Goal: Task Accomplishment & Management: Manage account settings

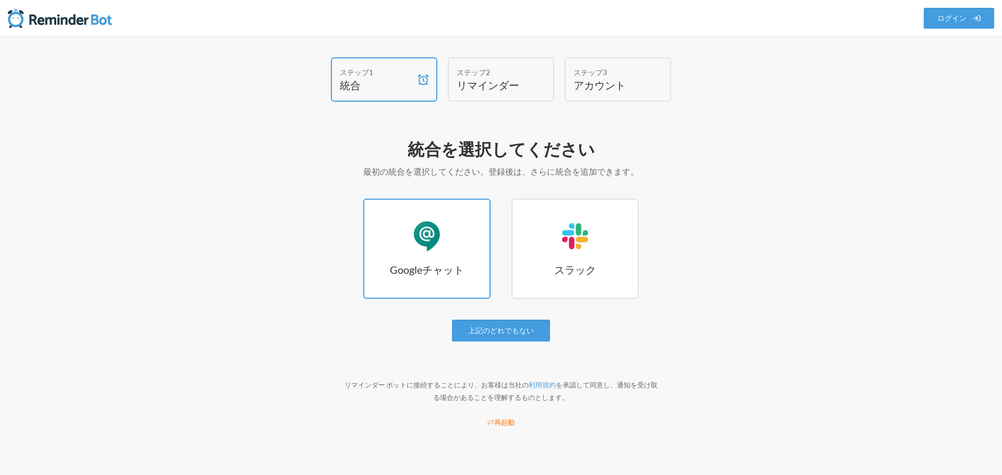
click at [455, 254] on link "Googleチャット Googleチャット" at bounding box center [426, 249] width 127 height 100
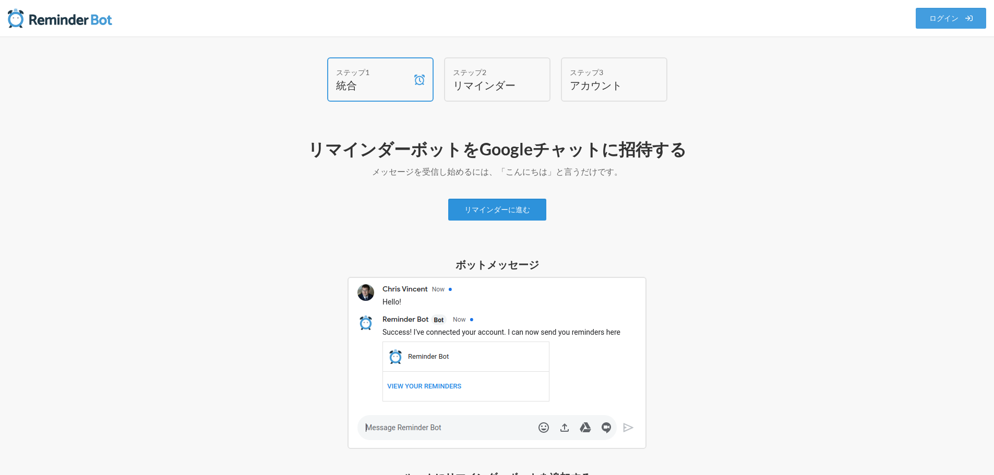
click at [508, 206] on font "リマインダーに進む" at bounding box center [497, 210] width 66 height 9
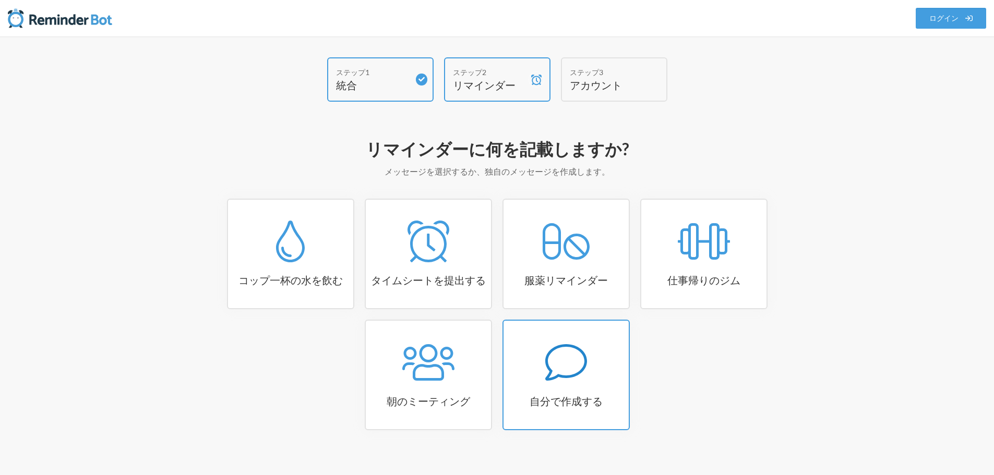
click at [581, 357] on icon at bounding box center [566, 363] width 42 height 42
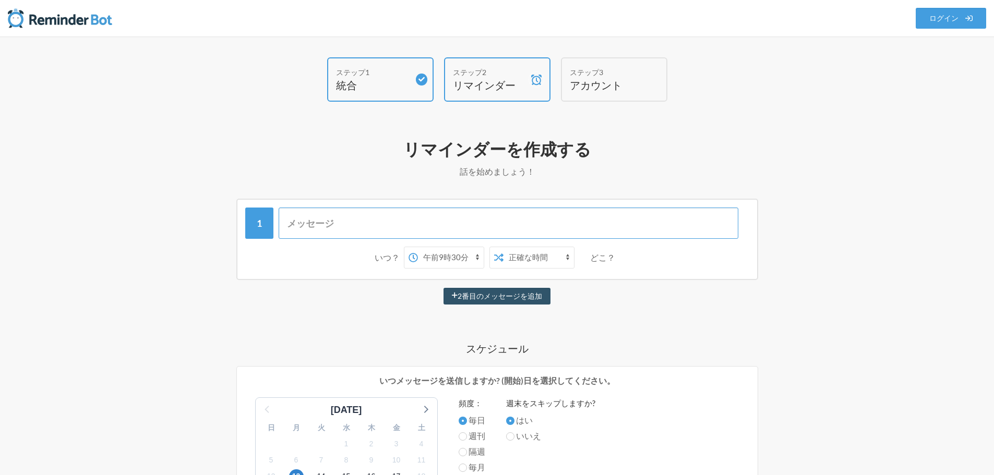
click at [365, 216] on input "text" at bounding box center [509, 223] width 460 height 31
click at [469, 258] on select "午前0時 午前0時15分 午前0時30分 午前0時45分 午前1時 午前1時15分 午前1時30分 午前1時45分 午前2時 午前2時15分 午前2時30分 …" at bounding box center [451, 257] width 66 height 21
select select "17:00:00"
click at [418, 247] on select "午前0時 午前0時15分 午前0時30分 午前0時45分 午前1時 午前1時15分 午前1時30分 午前1時45分 午前2時 午前2時15分 午前2時30分 …" at bounding box center [451, 257] width 66 height 21
click at [596, 255] on font "どこ？" at bounding box center [602, 257] width 25 height 10
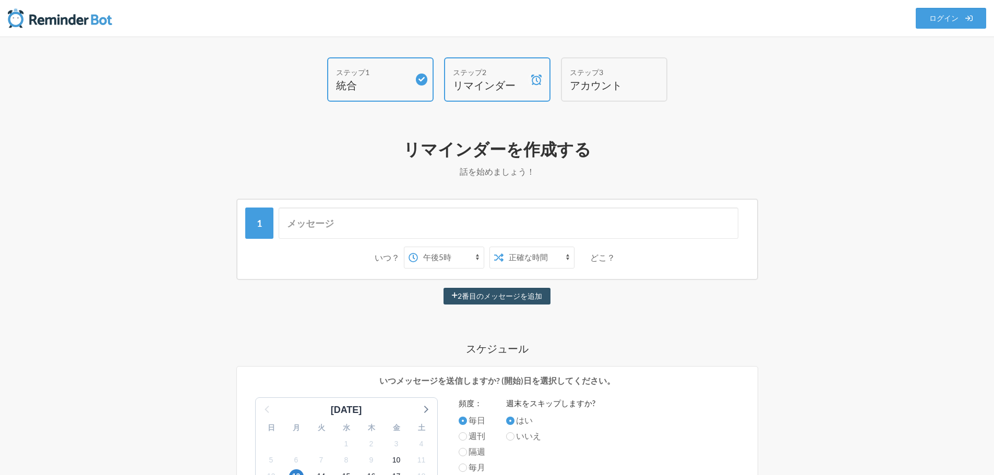
click at [565, 258] on select "正確な時間 ランダムタイム" at bounding box center [538, 257] width 70 height 21
click at [705, 301] on div "2番目のメッセージを追加" at bounding box center [497, 296] width 605 height 17
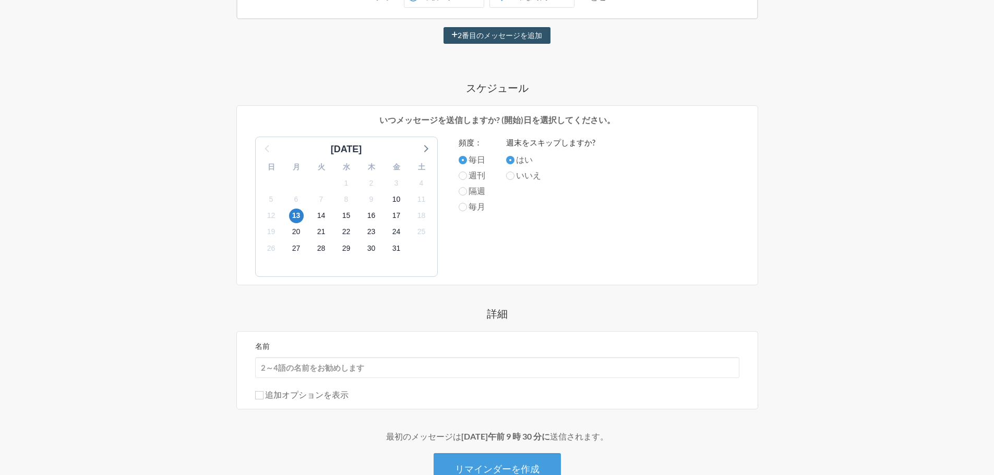
scroll to position [52, 0]
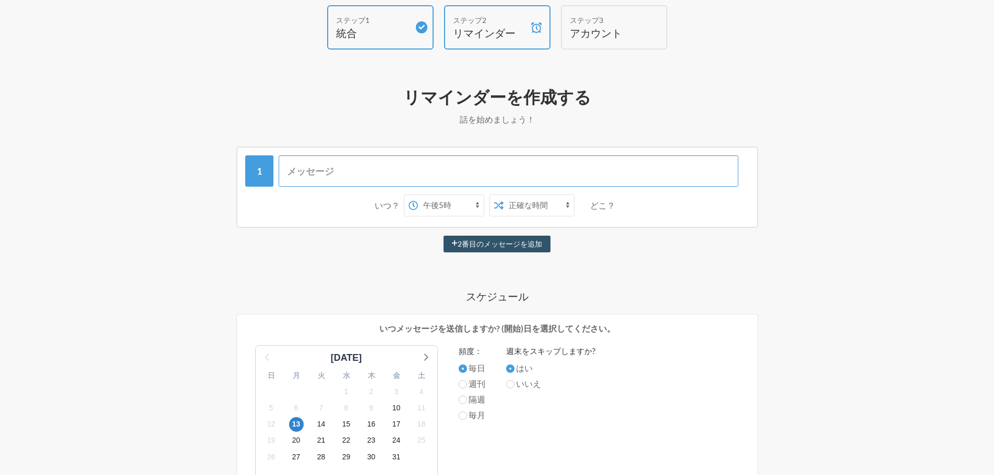
click at [368, 168] on input "text" at bounding box center [509, 170] width 460 height 31
type input "ｊ"
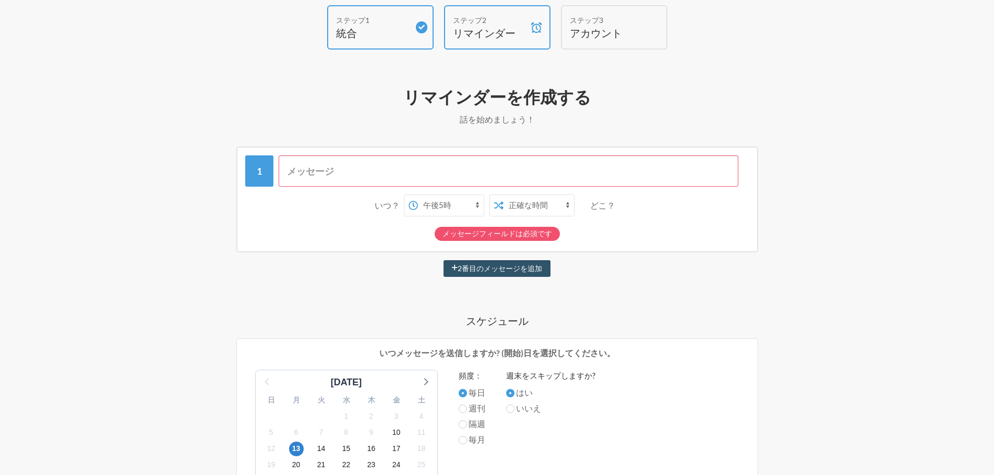
click at [321, 177] on input "text" at bounding box center [509, 170] width 460 height 31
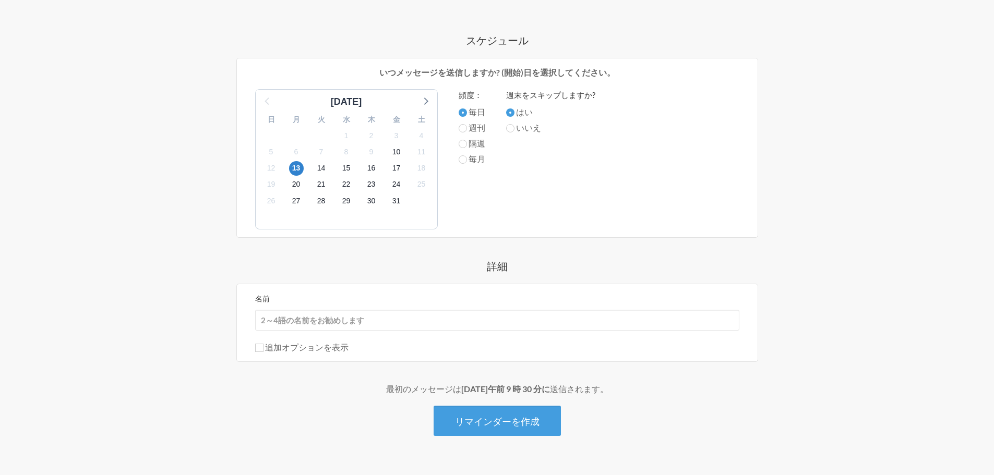
scroll to position [332, 0]
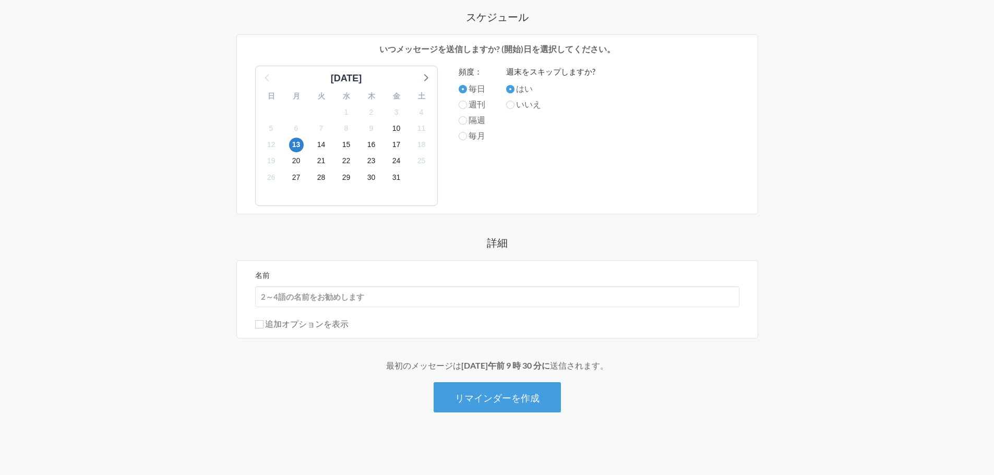
type input "ジョブカンの工数入力を忘れずにお願いします。"
click at [259, 325] on input "追加オプションを表示" at bounding box center [259, 324] width 8 height 8
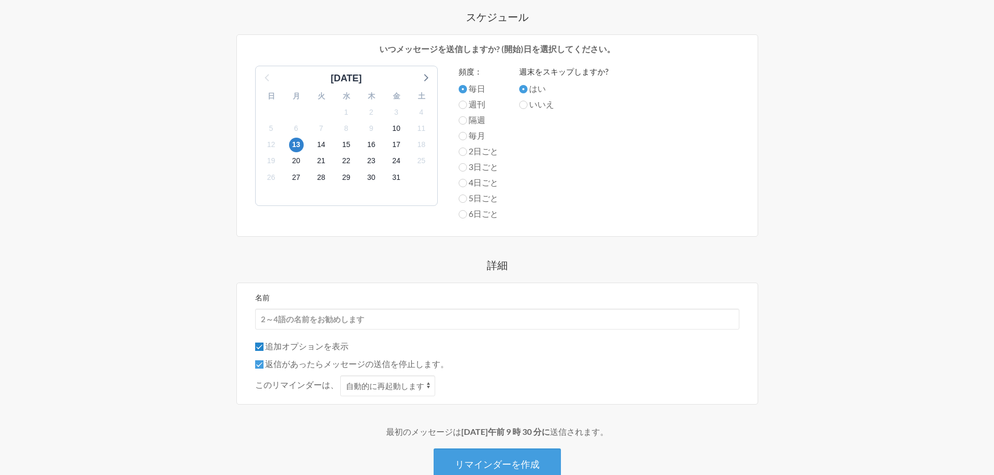
click at [258, 346] on input "追加オプションを表示" at bounding box center [259, 347] width 8 height 8
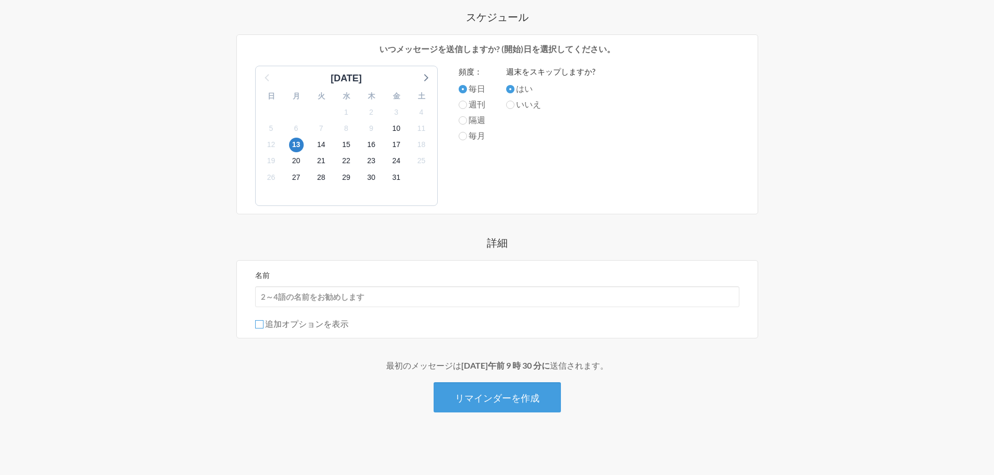
click at [261, 327] on input "追加オプションを表示" at bounding box center [259, 324] width 8 height 8
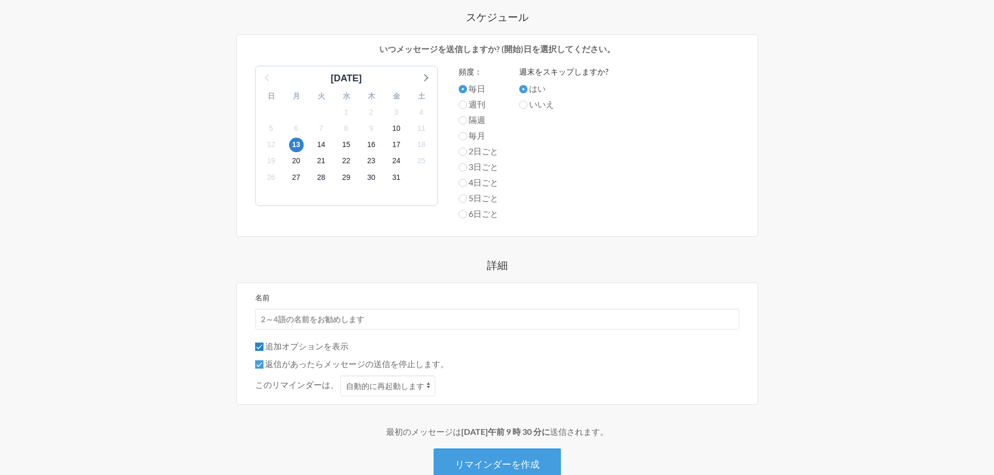
click at [258, 344] on input "追加オプションを表示" at bounding box center [259, 347] width 8 height 8
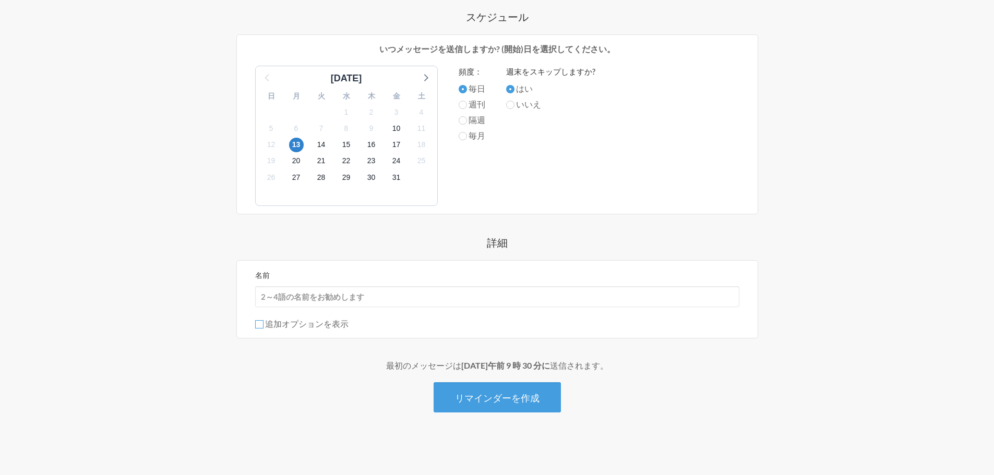
click at [258, 327] on input "追加オプションを表示" at bounding box center [259, 324] width 8 height 8
checkbox input "true"
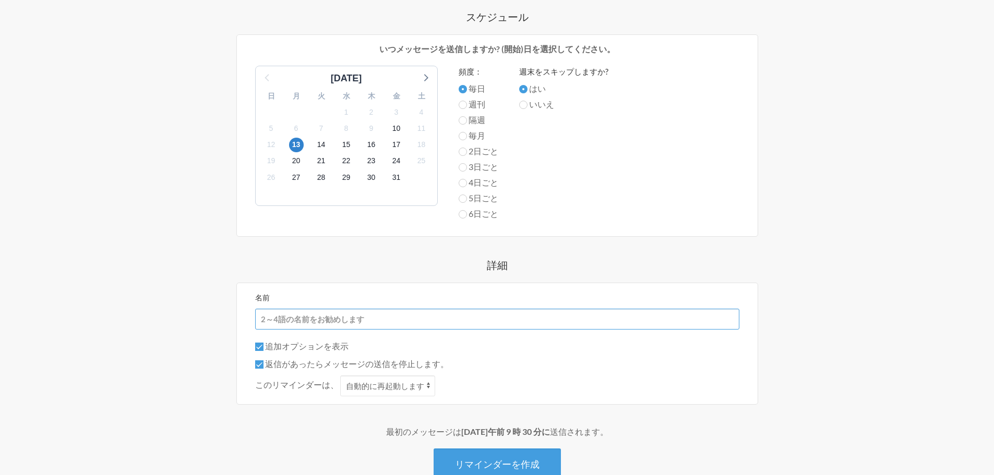
click at [272, 317] on input "名前" at bounding box center [497, 319] width 484 height 21
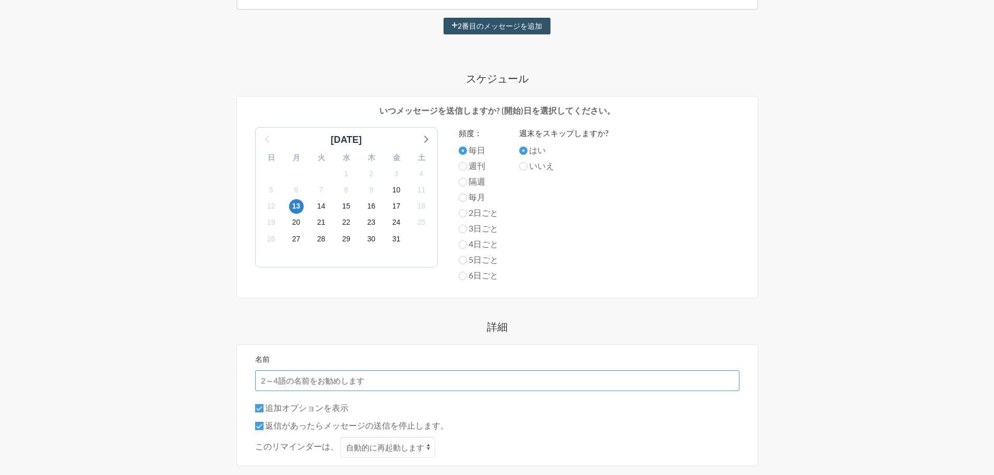
scroll to position [398, 0]
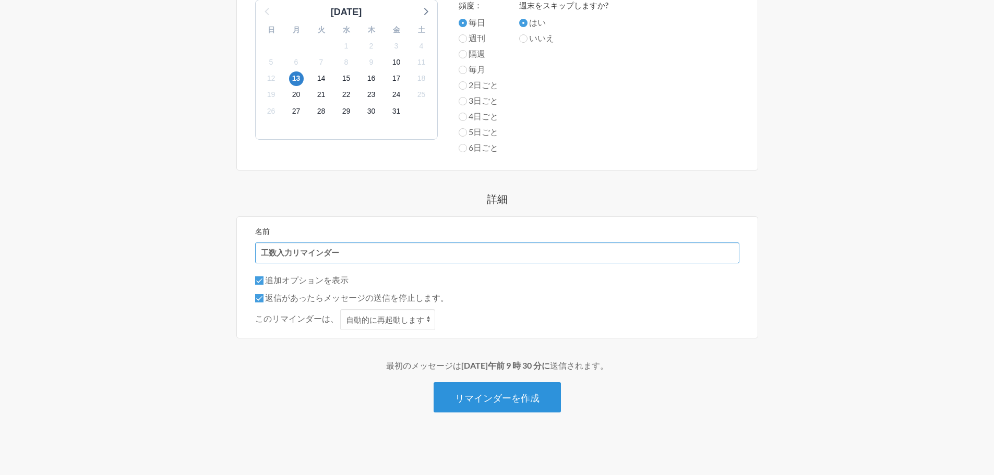
type input "工数入力リマインダー"
click at [479, 395] on font "リマインダーを作成" at bounding box center [497, 397] width 85 height 11
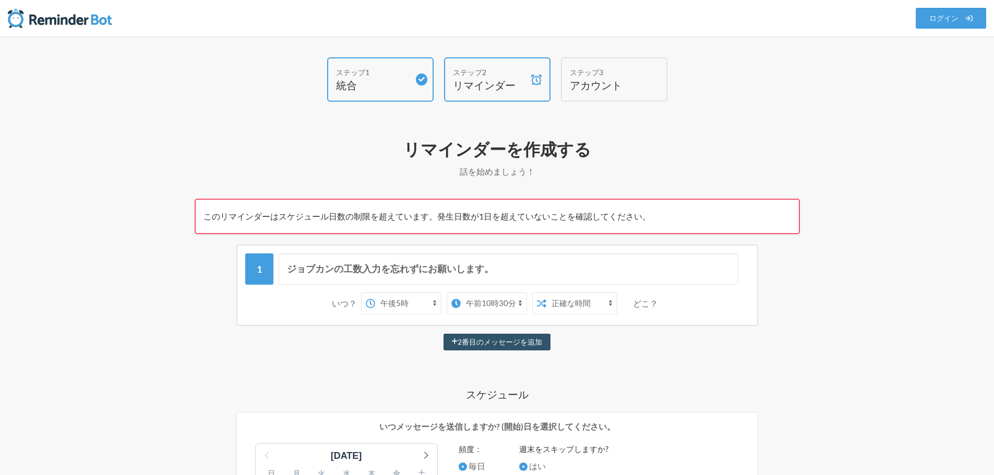
click at [490, 306] on select "午前0時 午前0時15分 午前0時30分 午前0時45分 午前1時 午前1時15分 午前1時30分 午前1時45分 午前2時 午前2時15分 午前2時30分 …" at bounding box center [494, 303] width 66 height 21
click at [423, 299] on select "午前0時 午前0時15分 午前0時30分 午前0時45分 午前1時 午前1時15分 午前1時30分 午前1時45分 午前2時 午前2時15分 午前2時30分 …" at bounding box center [408, 303] width 66 height 21
click at [460, 303] on icon at bounding box center [455, 303] width 9 height 9
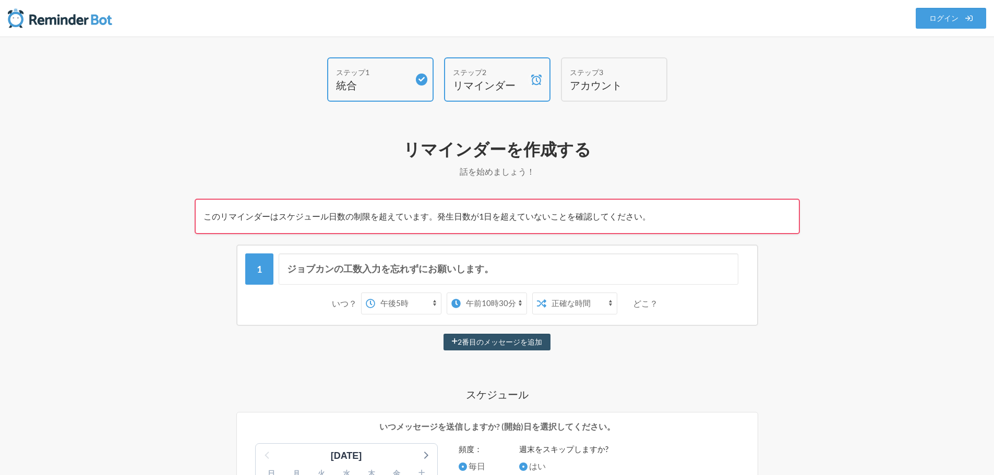
click at [441, 303] on select "午前0時 午前0時15分 午前0時30分 午前0時45分 午前1時 午前1時15分 午前1時30分 午前1時45分 午前2時 午前2時15分 午前2時30分 …" at bounding box center [408, 303] width 66 height 21
click at [488, 302] on select "午前0時 午前0時15分 午前0時30分 午前0時45分 午前1時 午前1時15分 午前1時30分 午前1時45分 午前2時 午前2時15分 午前2時30分 …" at bounding box center [494, 303] width 66 height 21
select select "17:00:00"
click at [461, 293] on select "午前0時 午前0時15分 午前0時30分 午前0時45分 午前1時 午前1時15分 午前1時30分 午前1時45分 午前2時 午前2時15分 午前2時30分 …" at bounding box center [494, 303] width 66 height 21
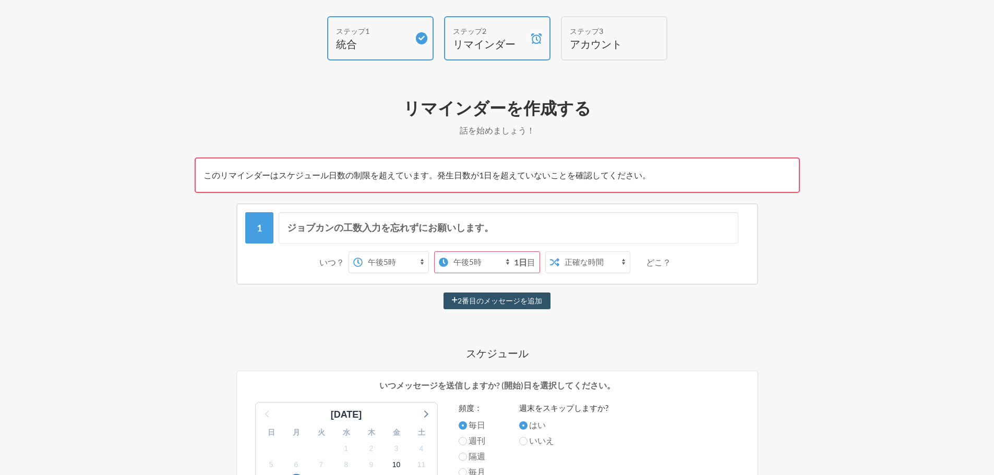
scroll to position [104, 0]
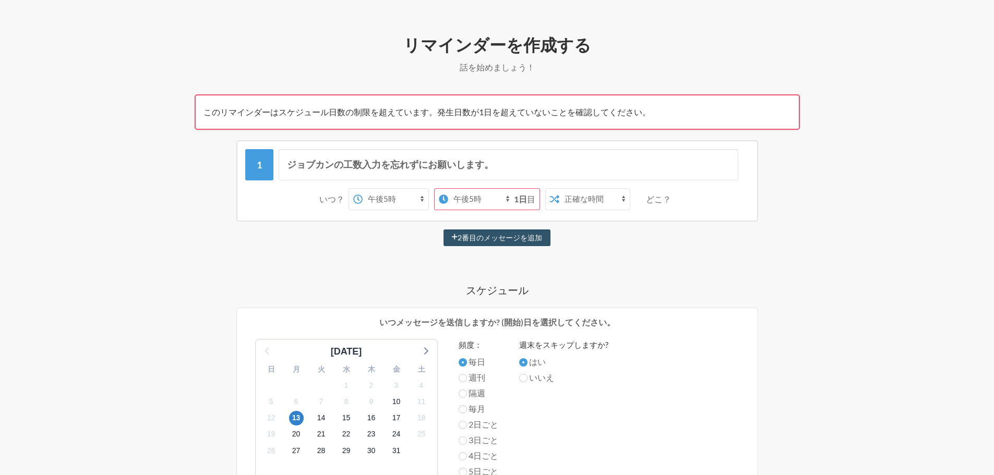
click at [530, 197] on font "目" at bounding box center [531, 199] width 8 height 10
click at [503, 197] on select "午前0時 午前0時15分 午前0時30分 午前0時45分 午前1時 午前1時15分 午前1時30分 午前1時45分 午前2時 午前2時15分 午前2時30分 …" at bounding box center [481, 199] width 66 height 21
click at [573, 198] on select "正確な時間 ランダムタイム" at bounding box center [594, 199] width 70 height 21
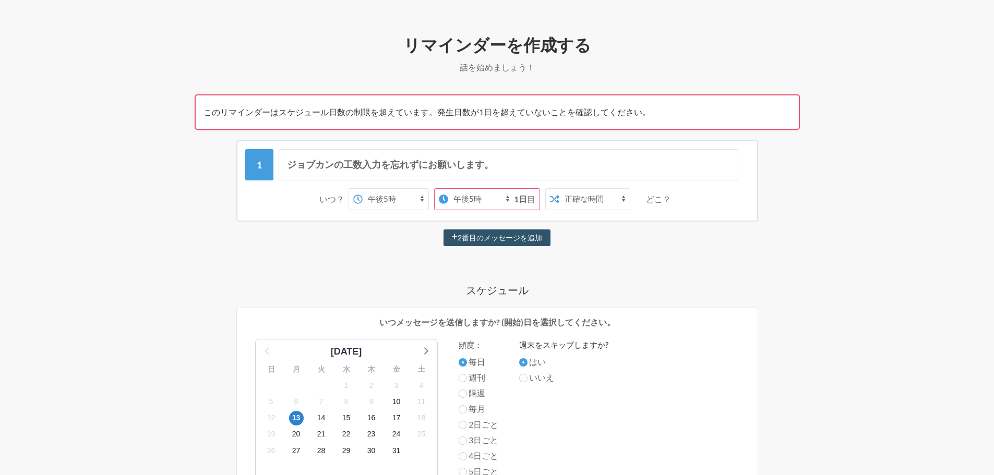
click at [629, 257] on div "ジョブカンの工数入力を忘れずにお願いします。 いつ？ 午前0時 午前0時15分 午前0時30分 午前0時45分 午前1時 午前1時15分 午前1時30分 午前…" at bounding box center [497, 446] width 605 height 612
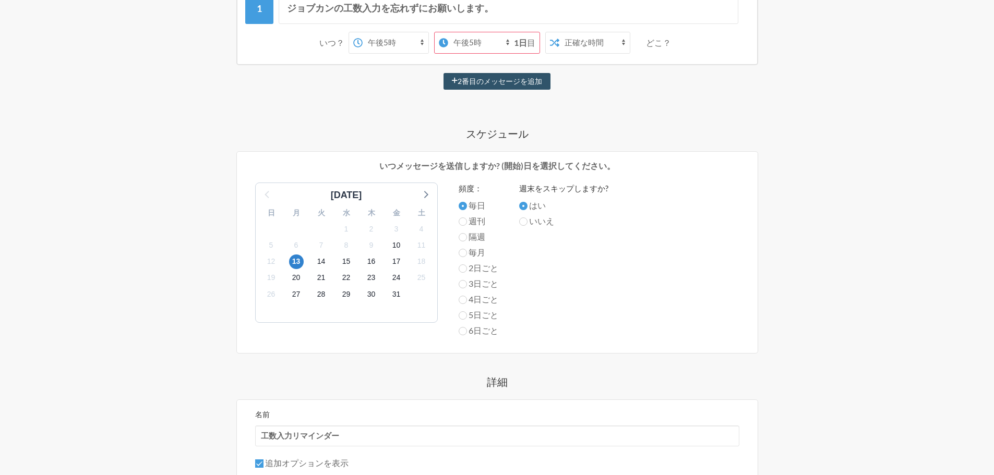
scroll to position [417, 0]
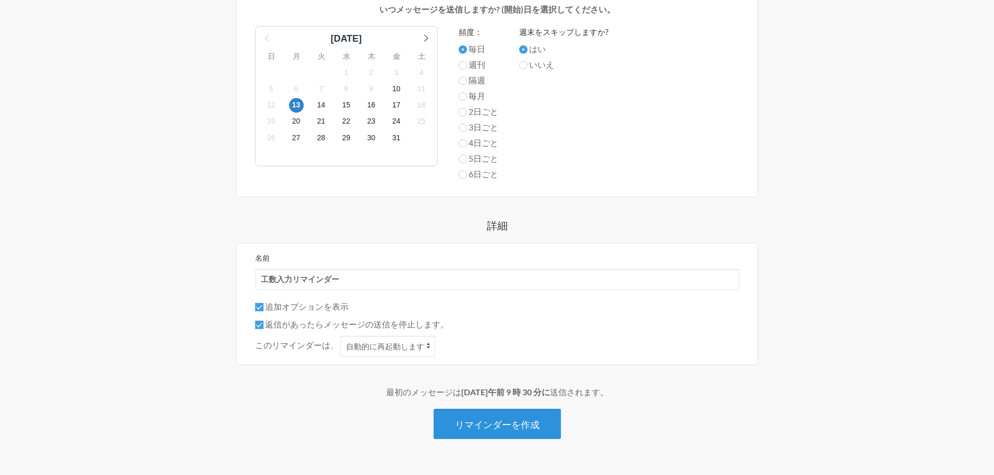
click at [539, 414] on button "リマインダーを作成" at bounding box center [496, 424] width 127 height 30
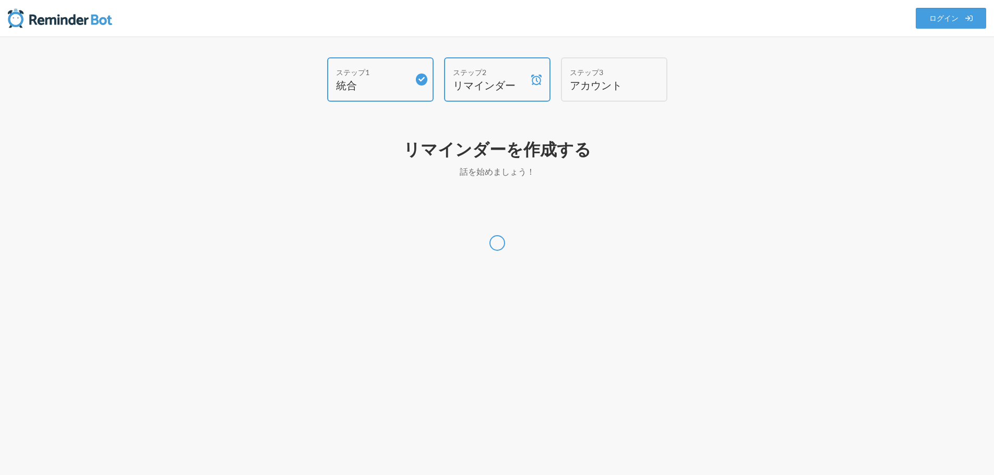
scroll to position [0, 0]
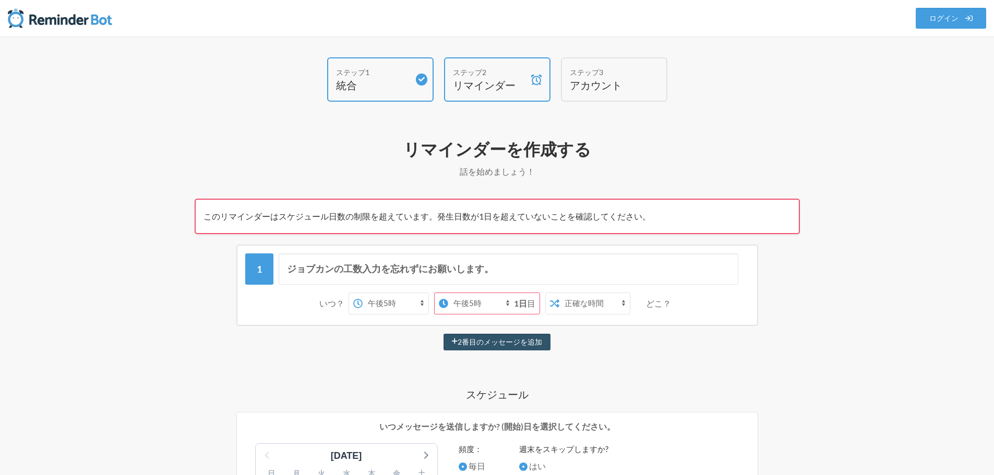
click at [501, 301] on select "午前0時 午前0時15分 午前0時30分 午前0時45分 午前1時 午前1時15分 午前1時30分 午前1時45分 午前2時 午前2時15分 午前2時30分 …" at bounding box center [481, 303] width 66 height 21
click at [595, 304] on select "正確な時間 ランダムタイム" at bounding box center [594, 303] width 70 height 21
select select "true"
click at [559, 293] on select "正確な時間 ランダムタイム" at bounding box center [594, 303] width 70 height 21
click at [503, 303] on select "午前0時 午前0時15分 午前0時30分 午前0時45分 午前1時 午前1時15分 午前1時30分 午前1時45分 午前2時 午前2時15分 午前2時30分 …" at bounding box center [481, 303] width 66 height 21
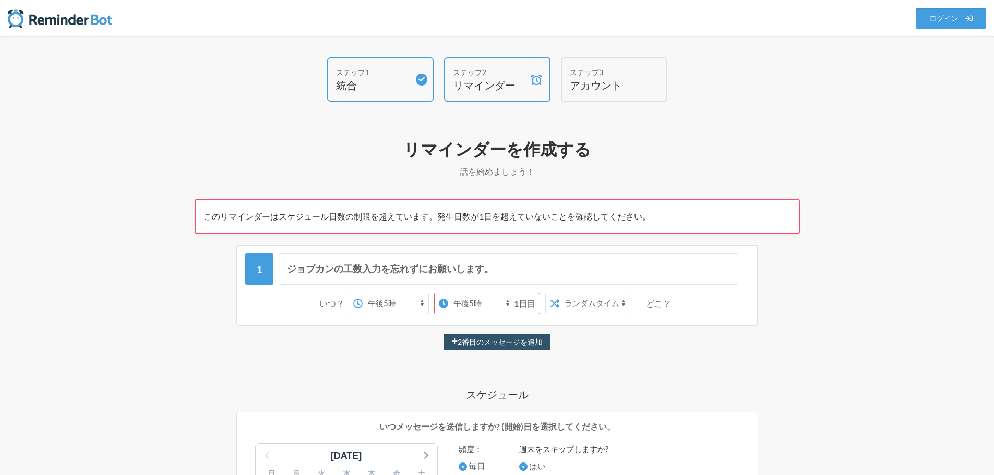
select select "17:15:00"
click at [461, 293] on select "午前0時 午前0時15分 午前0時30分 午前0時45分 午前1時 午前1時15分 午前1時30分 午前1時45分 午前2時 午前2時15分 午前2時30分 …" at bounding box center [481, 303] width 66 height 21
click at [420, 297] on select "午前0時 午前0時15分 午前0時30分 午前0時45分 午前1時 午前1時15分 午前1時30分 午前1時45分 午前2時 午前2時15分 午前2時30分 …" at bounding box center [408, 303] width 66 height 21
select select "16:45:00"
click at [376, 293] on select "午前0時 午前0時15分 午前0時30分 午前0時45分 午前1時 午前1時15分 午前1時30分 午前1時45分 午前2時 午前2時15分 午前2時30分 …" at bounding box center [408, 303] width 66 height 21
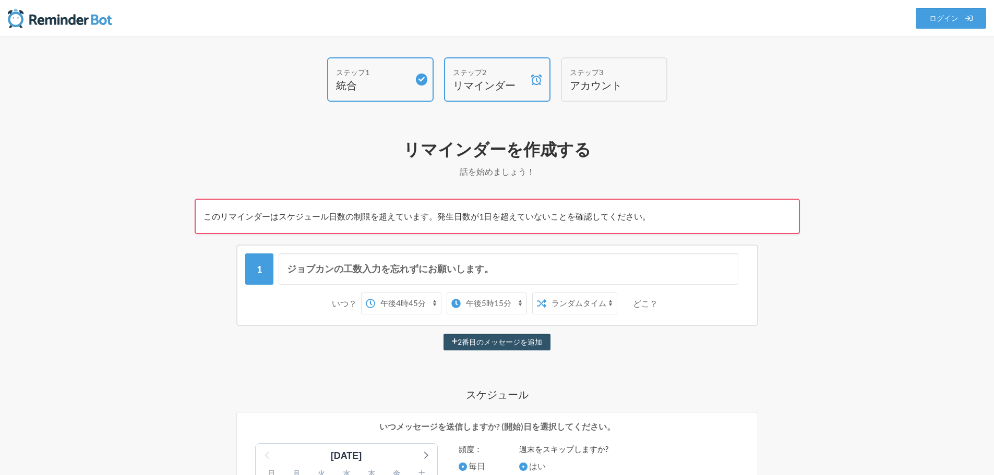
click at [473, 300] on select "午前0時 午前0時15分 午前0時30分 午前0時45分 午前1時 午前1時15分 午前1時30分 午前1時45分 午前2時 午前2時15分 午前2時30分 …" at bounding box center [494, 303] width 66 height 21
select select "17:00:00"
click at [461, 293] on select "午前0時 午前0時15分 午前0時30分 午前0時45分 午前1時 午前1時15分 午前1時30分 午前1時45分 午前2時 午前2時15分 午前2時30分 …" at bounding box center [494, 303] width 66 height 21
click at [823, 355] on div "ステップ1 統合 ステップ2 リマインダー ステップ3 アカウント リマインダーに何を記載しますか? メッセージを選択するか、独自のメッセージを作成します。 …" at bounding box center [497, 477] width 668 height 841
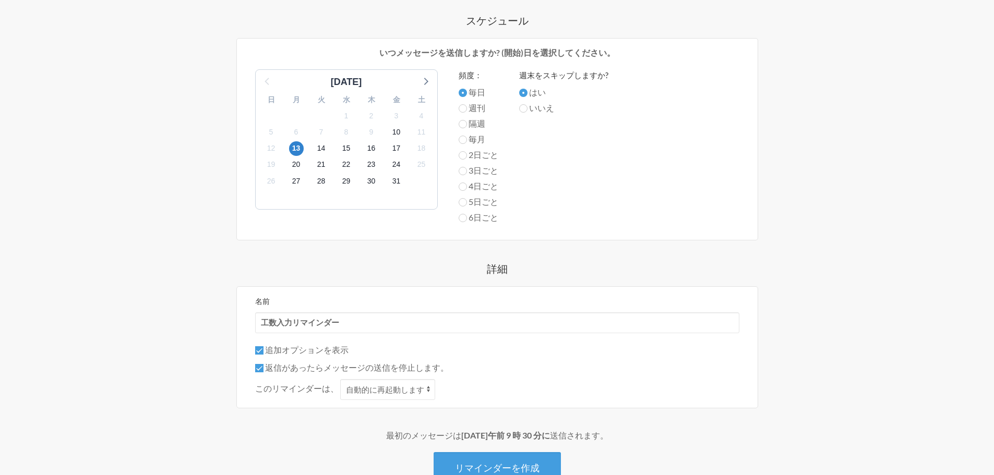
scroll to position [444, 0]
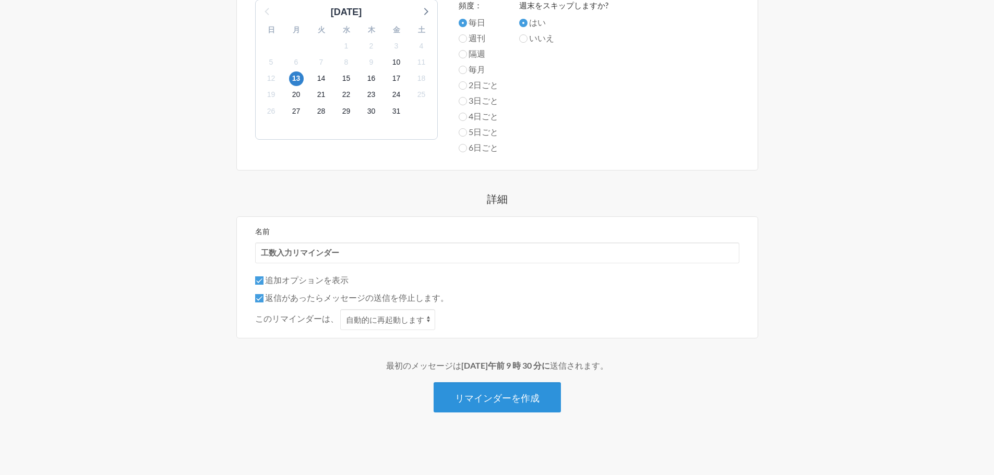
click at [521, 404] on button "リマインダーを作成" at bounding box center [496, 397] width 127 height 30
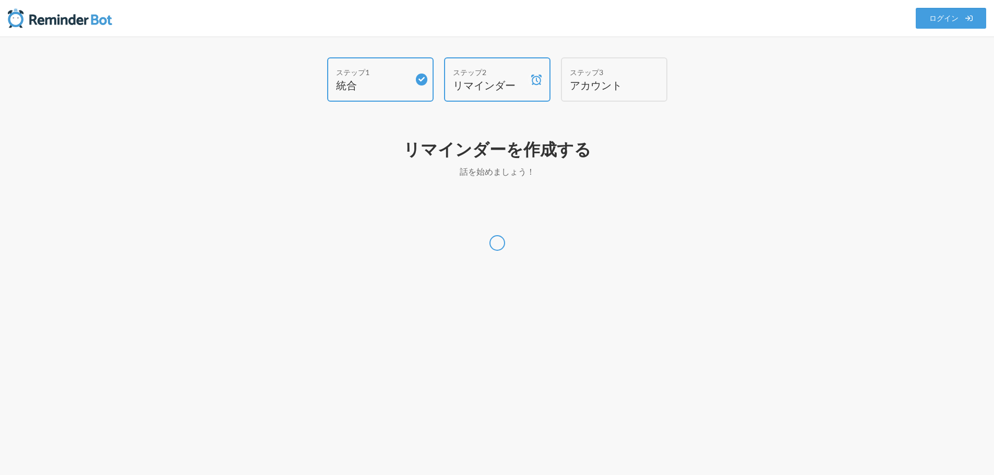
scroll to position [0, 0]
select select "Asia/Tokyo"
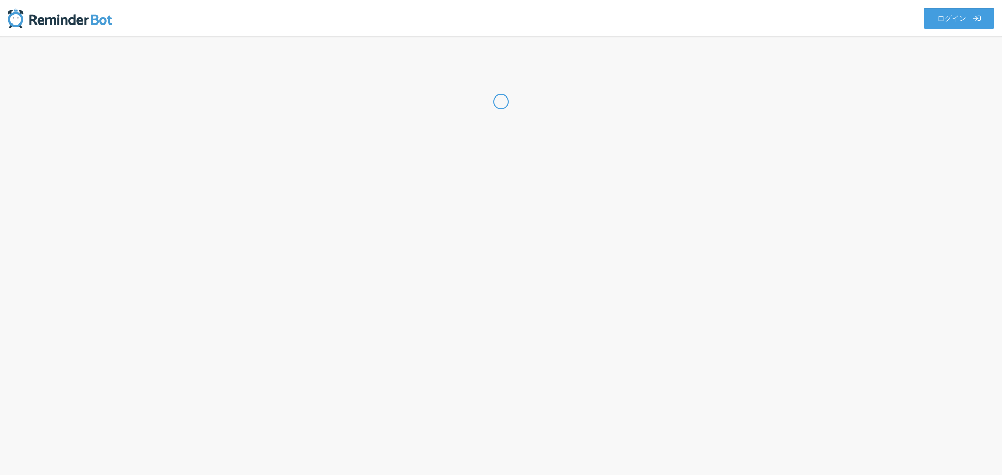
select select "JP"
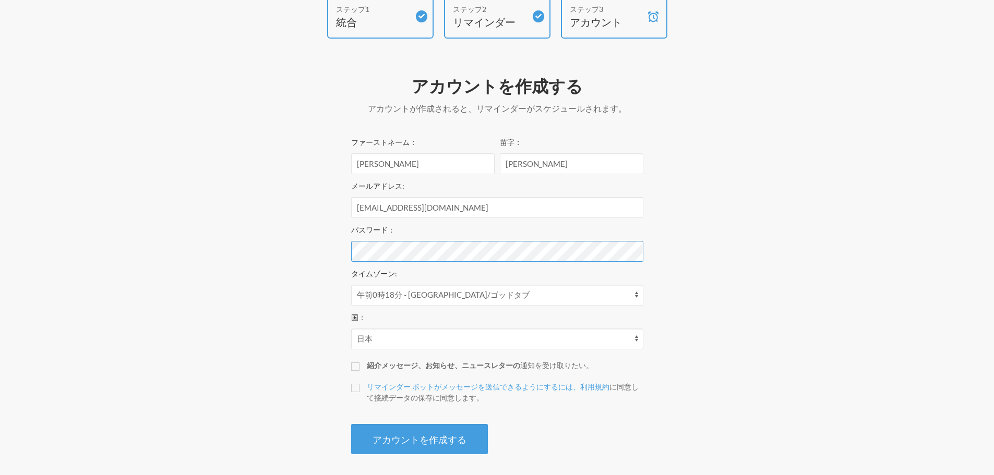
scroll to position [68, 0]
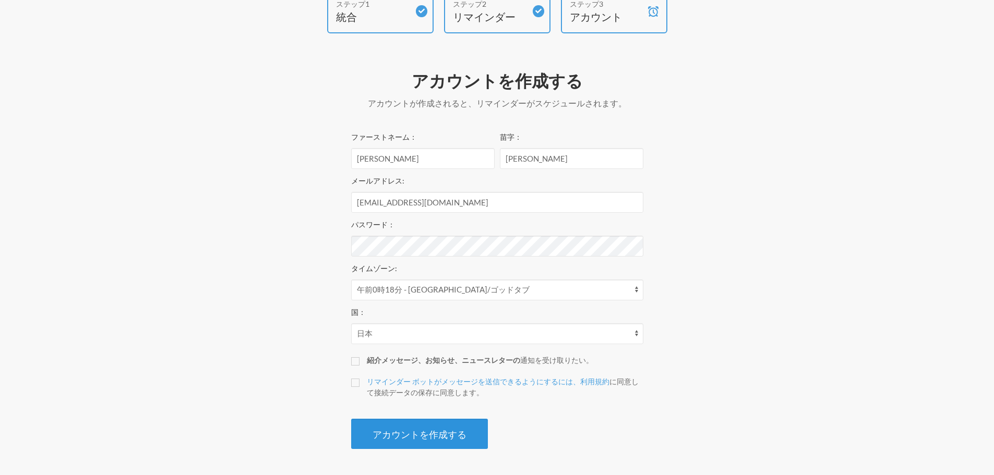
click at [438, 424] on button "アカウントを作成する" at bounding box center [419, 434] width 137 height 30
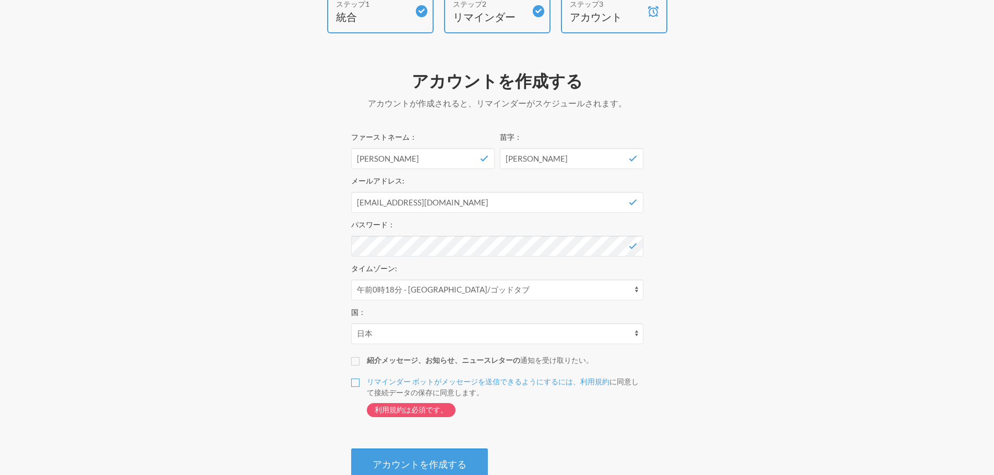
click at [356, 380] on input "リマインダー ボットがメッセージを送信できるようにするには、利用規約 に同意して接続データの保存に同意します 。 利用規約は必須です。" at bounding box center [355, 383] width 8 height 8
checkbox input "true"
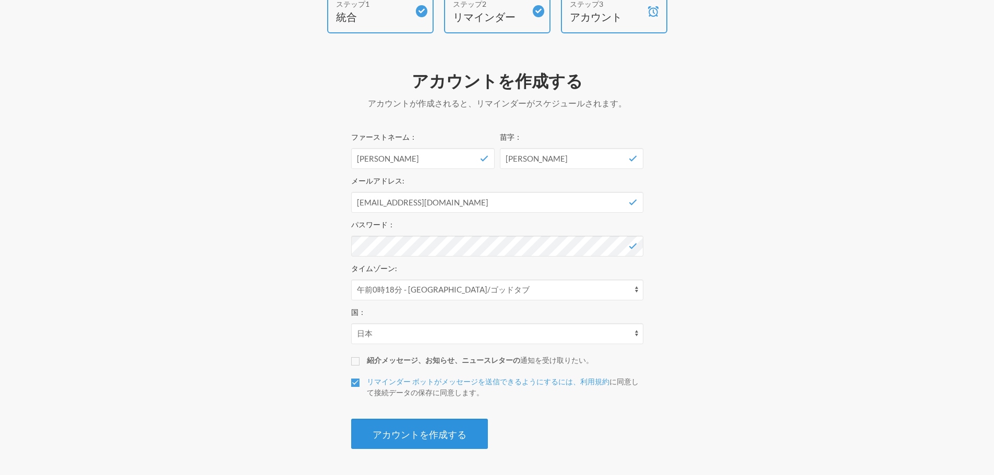
click at [397, 430] on font "アカウントを作成する" at bounding box center [419, 434] width 94 height 11
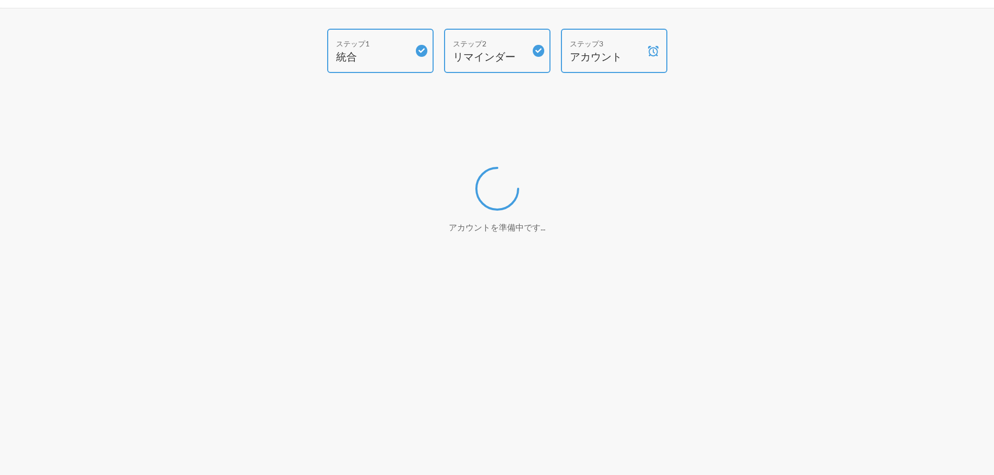
scroll to position [29, 0]
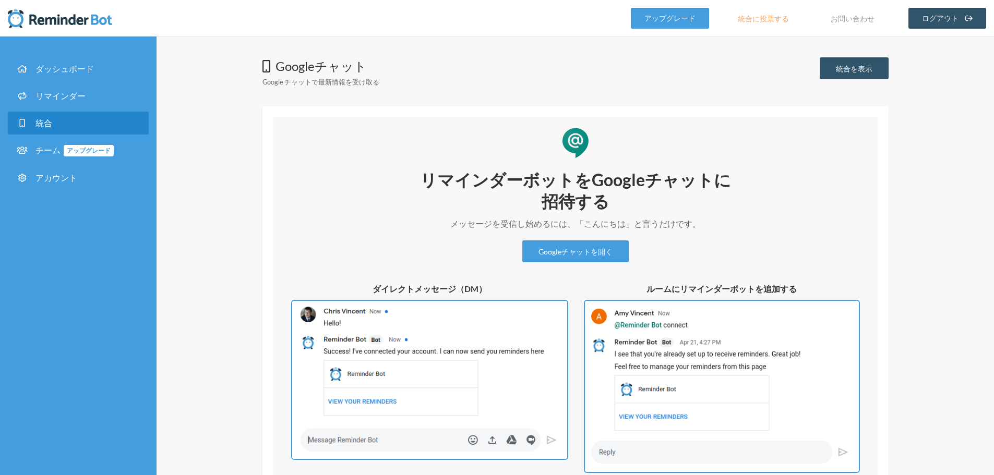
click at [967, 242] on div "Googleチャット Google チャットで最新情報を受け取る 統合を表示 リマインダーボットをGoogleチャットに招待する メッセージを受信し始めるには…" at bounding box center [574, 295] width 837 height 516
click at [57, 90] on link "リマインダー" at bounding box center [78, 96] width 141 height 23
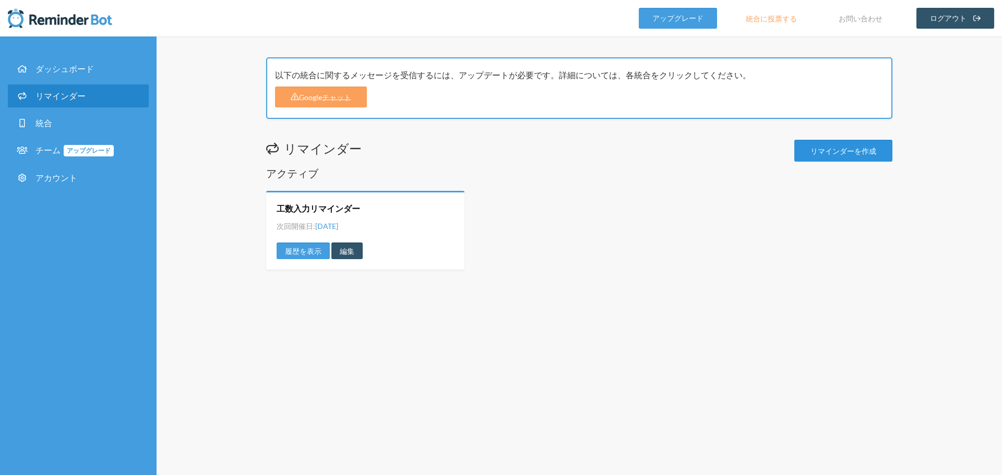
click at [825, 156] on link "リマインダーを作成" at bounding box center [843, 151] width 98 height 22
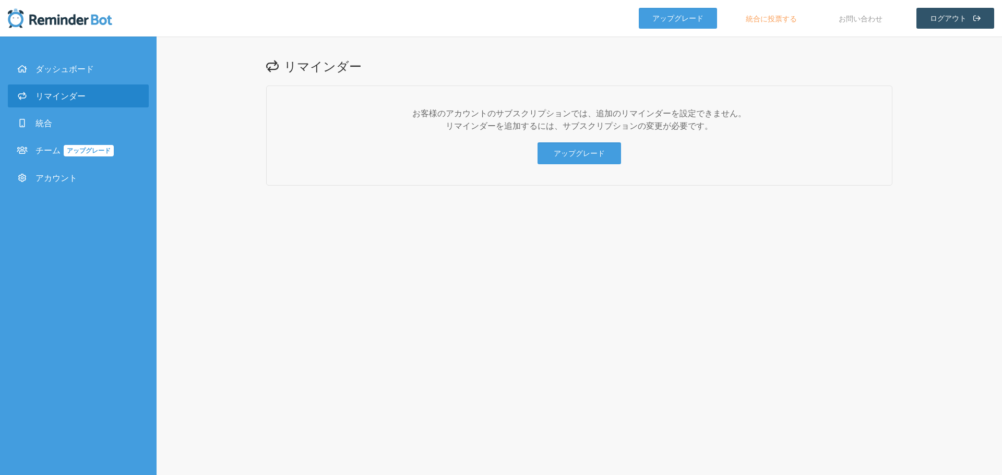
click at [51, 99] on font "リマインダー" at bounding box center [60, 96] width 50 height 10
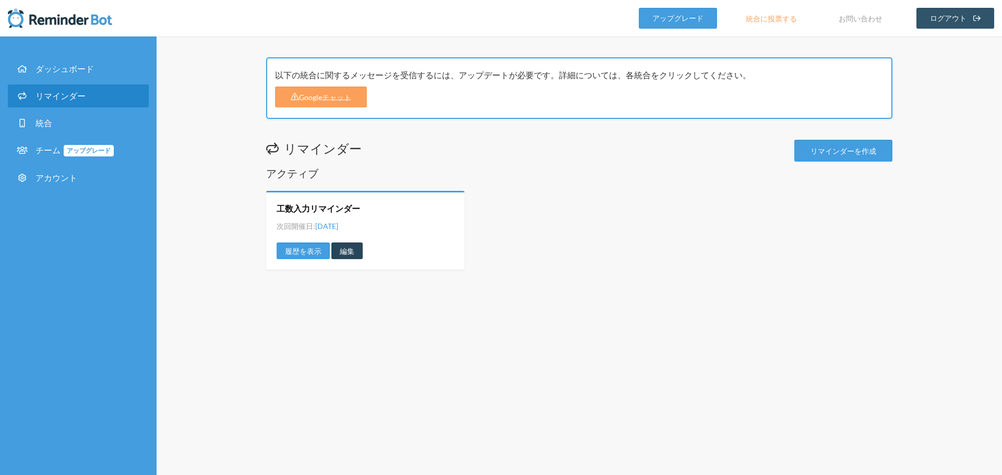
click at [344, 248] on font "編集" at bounding box center [347, 251] width 15 height 9
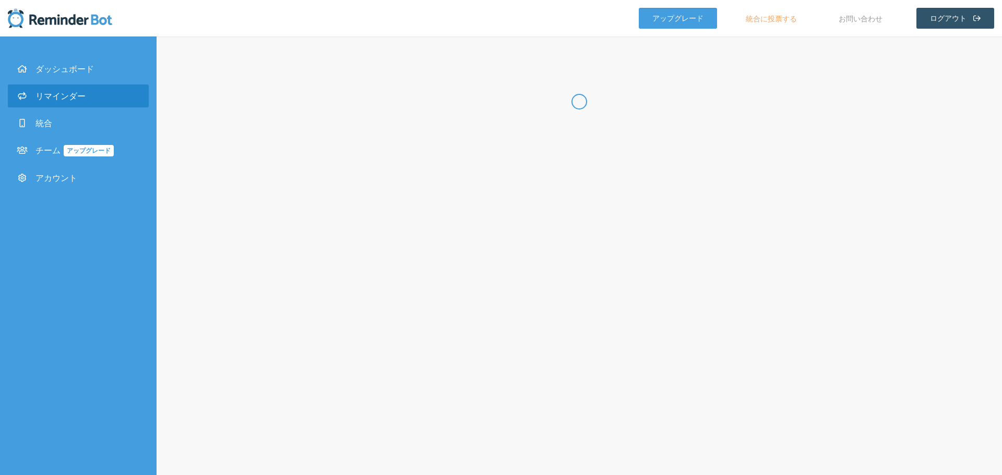
type input "工数入力リマインダー"
checkbox input "true"
select select "16:45:00"
select select "17:00:00"
select select "true"
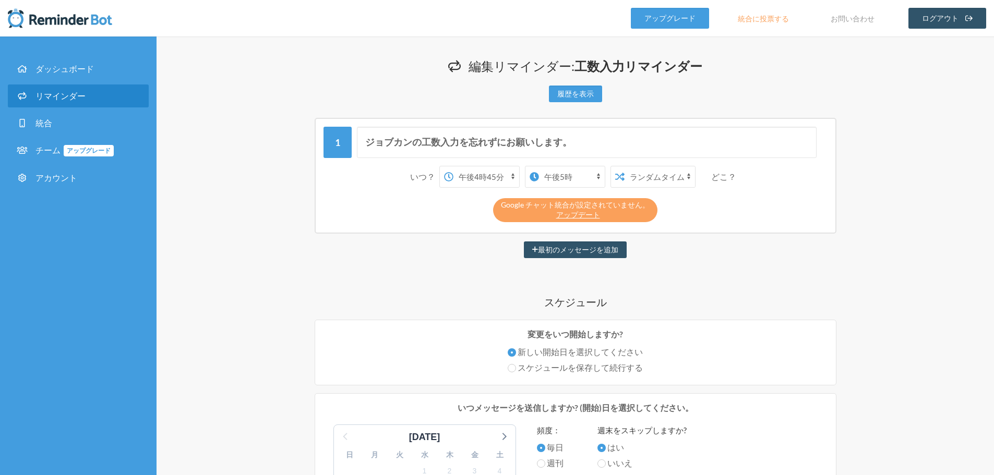
click at [508, 178] on select "午前0時 午前0時15分 午前0時30分 午前0時45分 午前1時 午前1時15分 午前1時30分 午前1時45分 午前2時 午前2時15分 午前2時30分 …" at bounding box center [486, 176] width 66 height 21
select select "11:30:00"
click at [454, 166] on select "午前0時 午前0時15分 午前0時30分 午前0時45分 午前1時 午前1時15分 午前1時30分 午前1時45分 午前2時 午前2時15分 午前2時30分 …" at bounding box center [486, 176] width 66 height 21
click at [556, 168] on select "午前0時 午前0時15分 午前0時30分 午前0時45分 午前1時 午前1時15分 午前1時30分 午前1時45分 午前2時 午前2時15分 午前2時30分 …" at bounding box center [572, 176] width 66 height 21
select select "11:45:00"
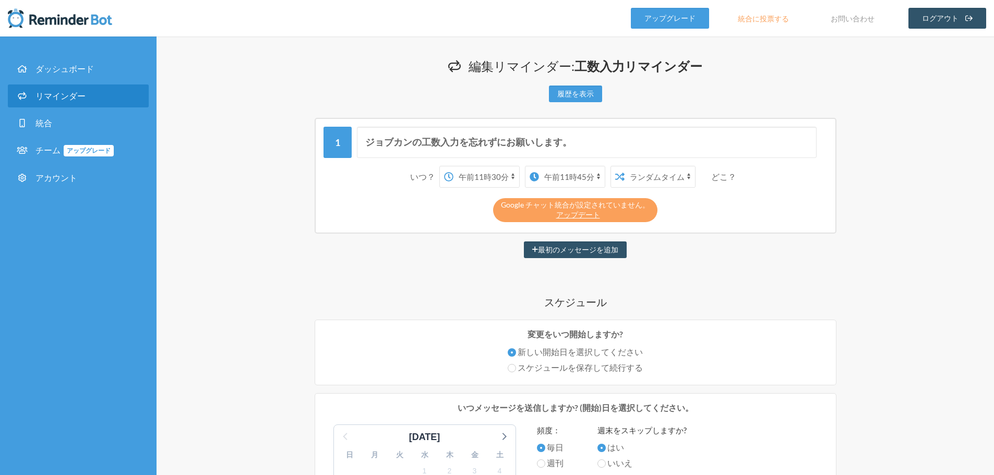
click at [539, 166] on select "午前0時 午前0時15分 午前0時30分 午前0時45分 午前1時 午前1時15分 午前1時30分 午前1時45分 午前2時 午前2時15分 午前2時30分 …" at bounding box center [572, 176] width 66 height 21
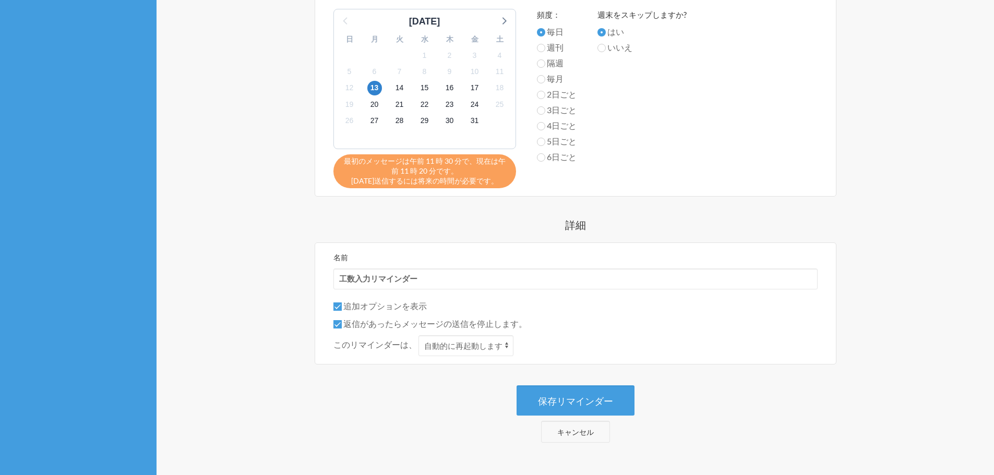
scroll to position [417, 0]
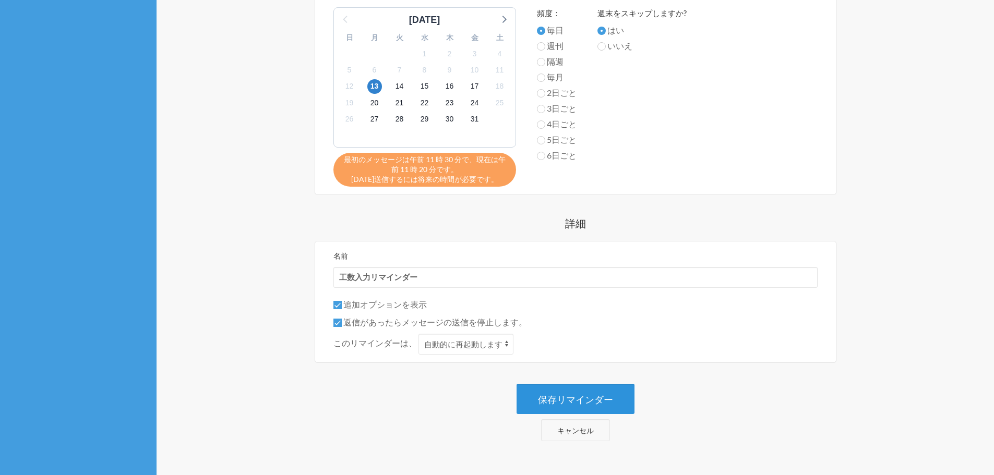
click at [575, 399] on font "保存リマインダー" at bounding box center [575, 399] width 75 height 11
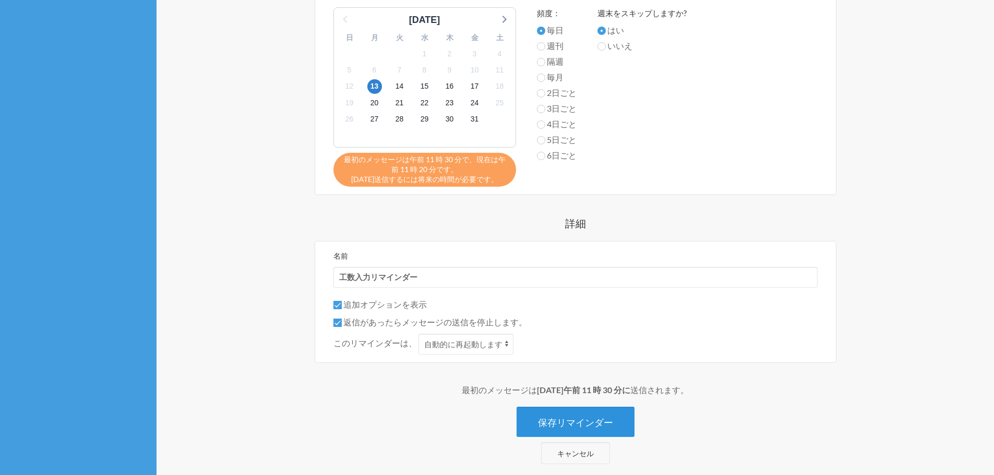
click at [568, 431] on button "保存リマインダー" at bounding box center [575, 422] width 118 height 30
click at [564, 454] on font "キャンセル" at bounding box center [575, 453] width 37 height 9
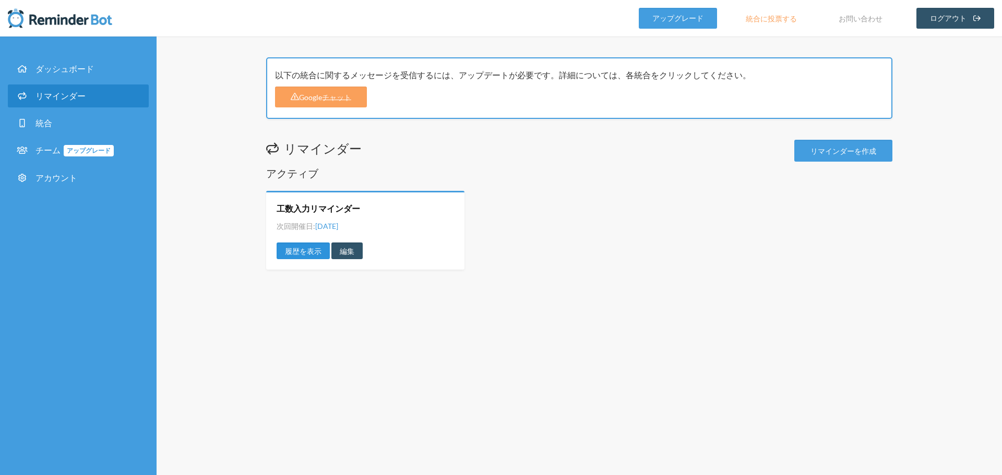
click at [312, 247] on font "履歴を表示" at bounding box center [303, 251] width 37 height 9
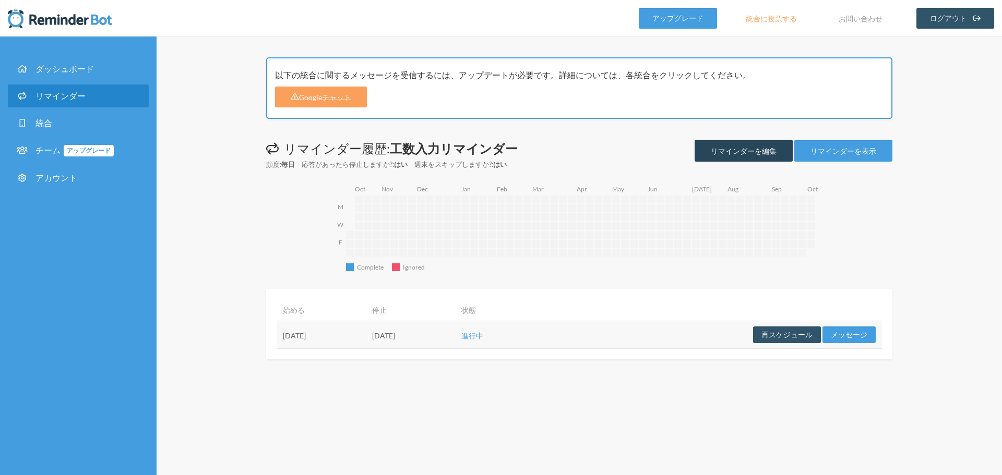
click at [752, 158] on link "リマインダーを編集" at bounding box center [743, 151] width 98 height 22
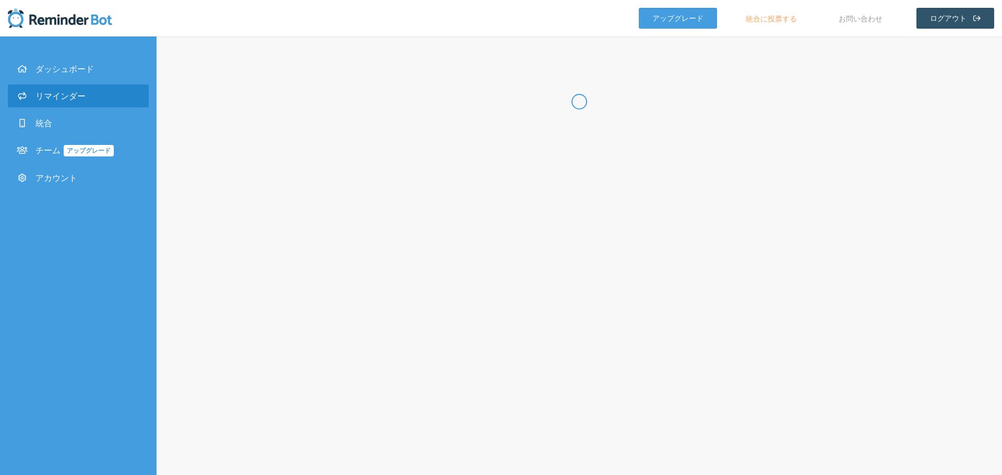
type input "工数入力リマインダー"
checkbox input "true"
select select "16:45:00"
select select "17:00:00"
select select "true"
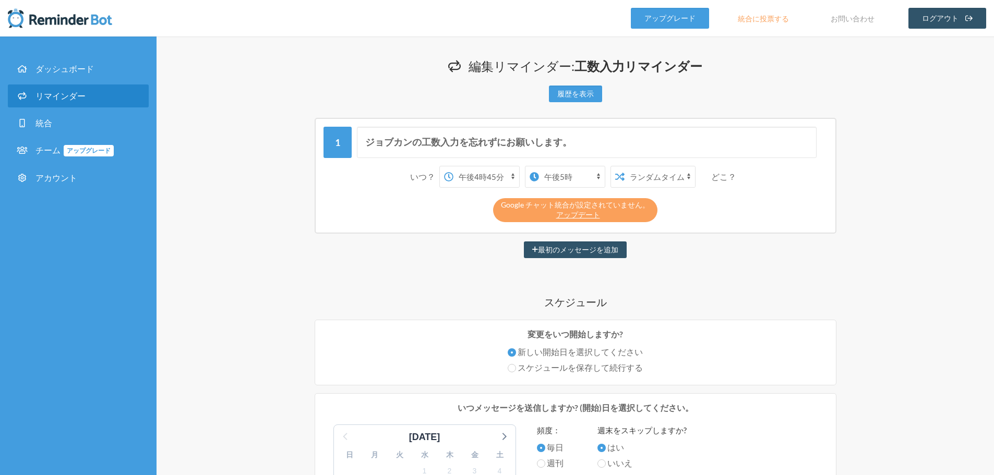
click at [485, 178] on select "午前0時 午前0時15分 午前0時30分 午前0時45分 午前1時 午前1時15分 午前1時30分 午前1時45分 午前2時 午前2時15分 午前2時30分 …" at bounding box center [486, 176] width 66 height 21
select select "11:30:00"
click at [454, 166] on select "午前0時 午前0時15分 午前0時30分 午前0時45分 午前1時 午前1時15分 午前1時30分 午前1時45分 午前2時 午前2時15分 午前2時30分 …" at bounding box center [486, 176] width 66 height 21
click at [558, 179] on select "午前0時 午前0時15分 午前0時30分 午前0時45分 午前1時 午前1時15分 午前1時30分 午前1時45分 午前2時 午前2時15分 午前2時30分 …" at bounding box center [572, 176] width 66 height 21
select select "11:45:00"
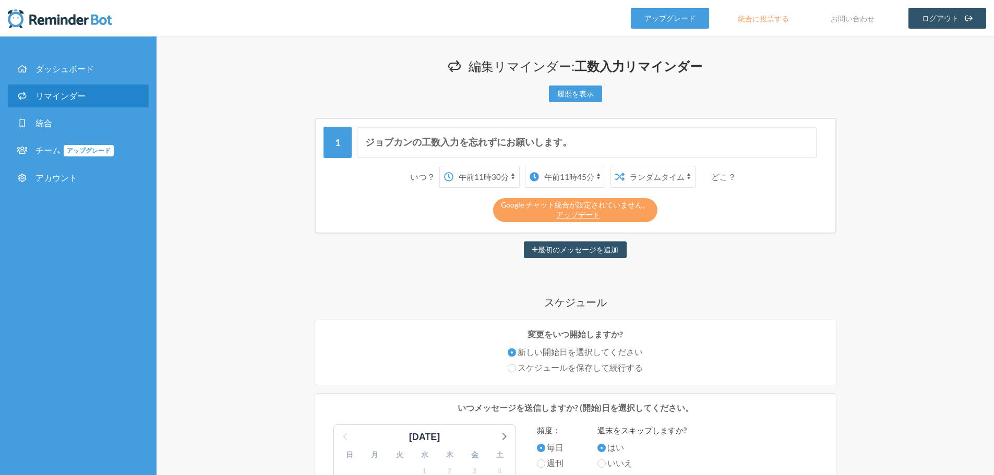
click at [539, 166] on select "午前0時 午前0時15分 午前0時30分 午前0時45分 午前1時 午前1時15分 午前1時30分 午前1時45分 午前2時 午前2時15分 午前2時30分 …" at bounding box center [572, 176] width 66 height 21
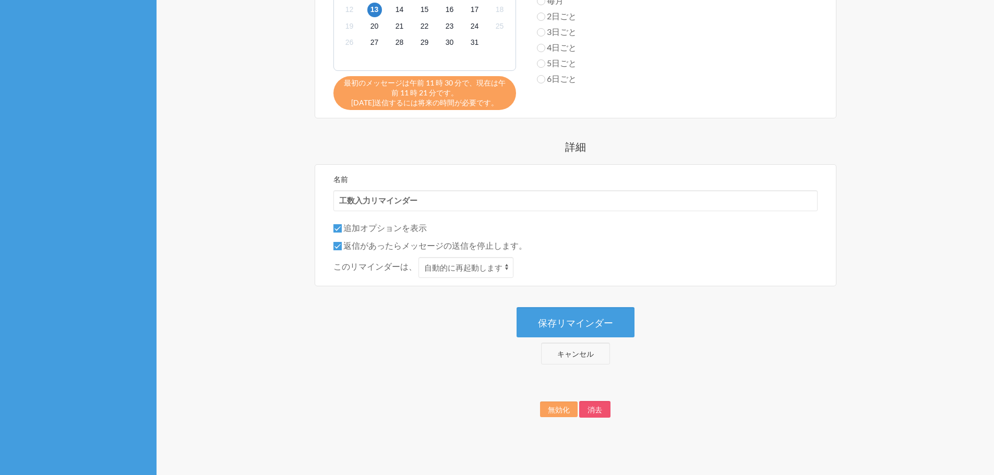
scroll to position [497, 0]
click at [596, 316] on font "保存リマインダー" at bounding box center [575, 321] width 75 height 11
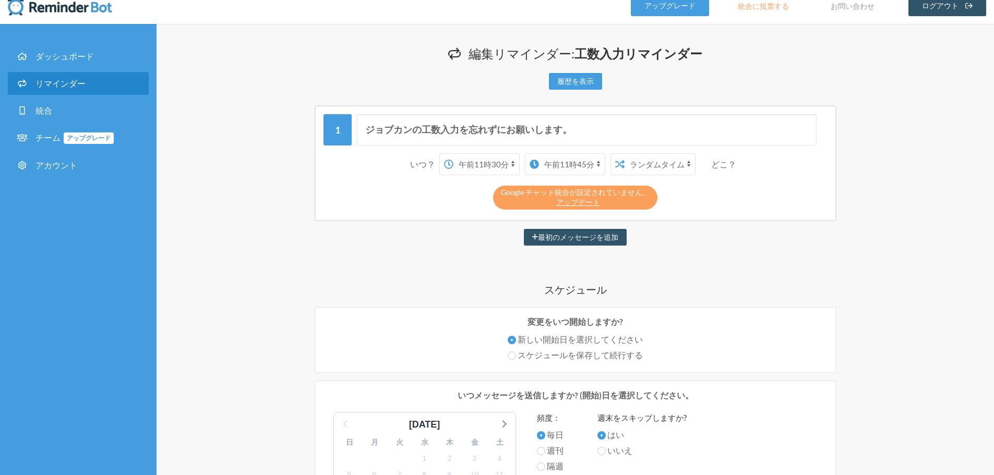
scroll to position [0, 0]
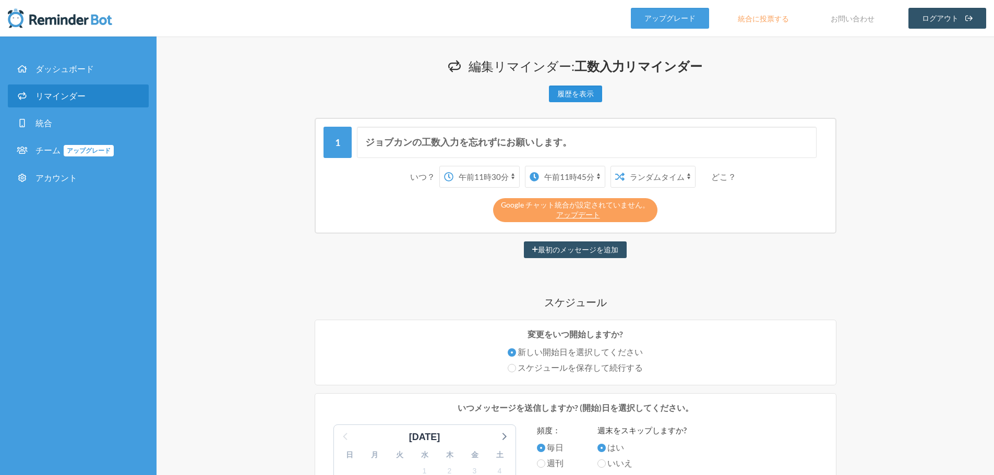
click at [577, 97] on font "履歴を表示" at bounding box center [575, 94] width 37 height 9
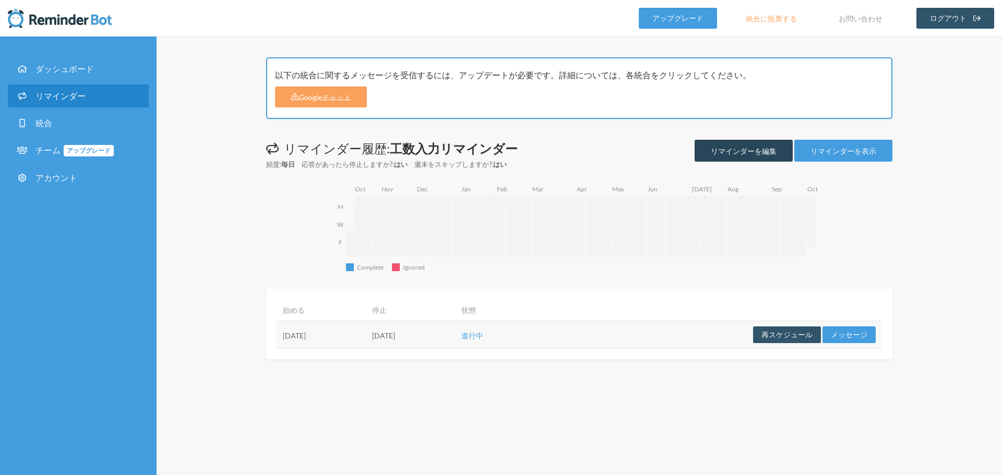
click at [749, 154] on font "リマインダーを編集" at bounding box center [743, 151] width 66 height 9
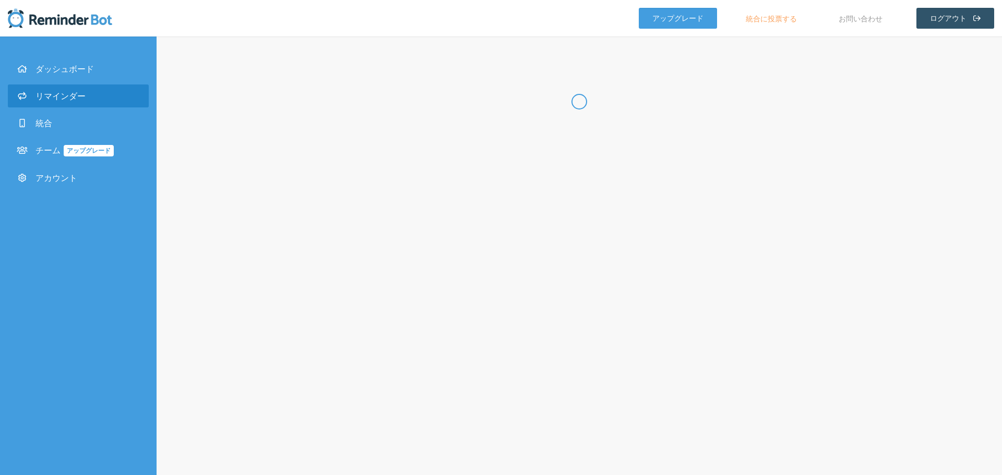
type input "工数入力リマインダー"
checkbox input "true"
select select "16:45:00"
select select "17:00:00"
select select "true"
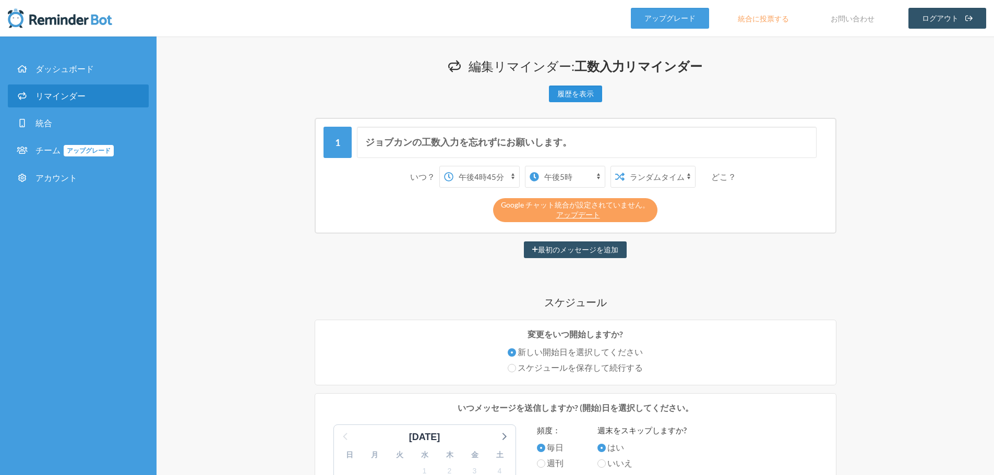
click at [584, 92] on font "履歴を表示" at bounding box center [575, 94] width 37 height 9
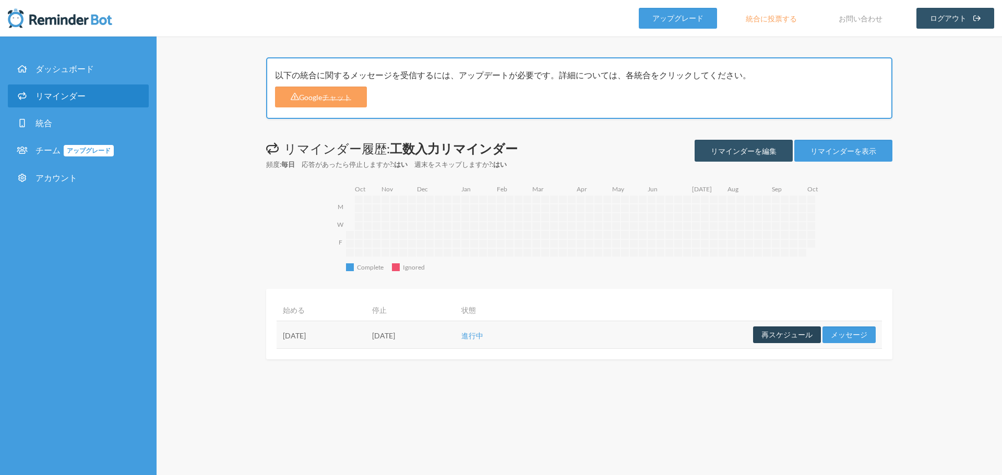
click at [770, 340] on button "再スケジュール" at bounding box center [787, 335] width 68 height 17
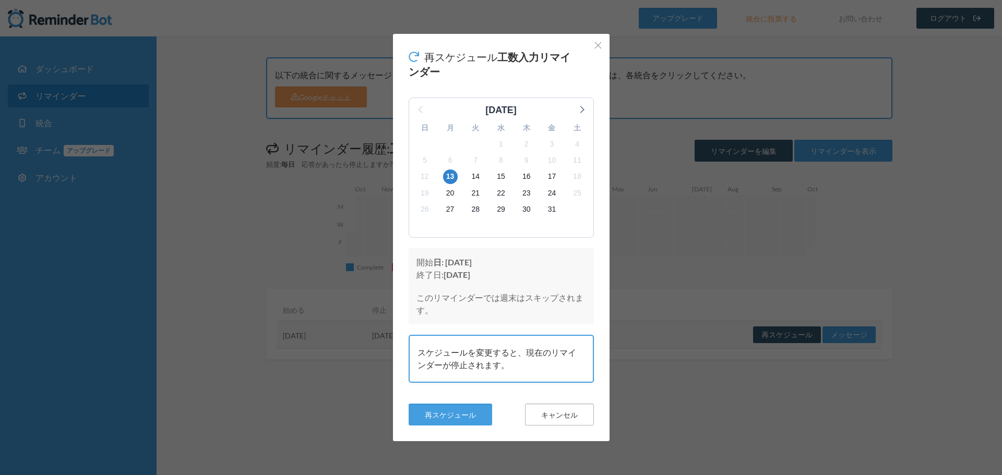
click at [574, 421] on button "キャンセル" at bounding box center [559, 415] width 69 height 22
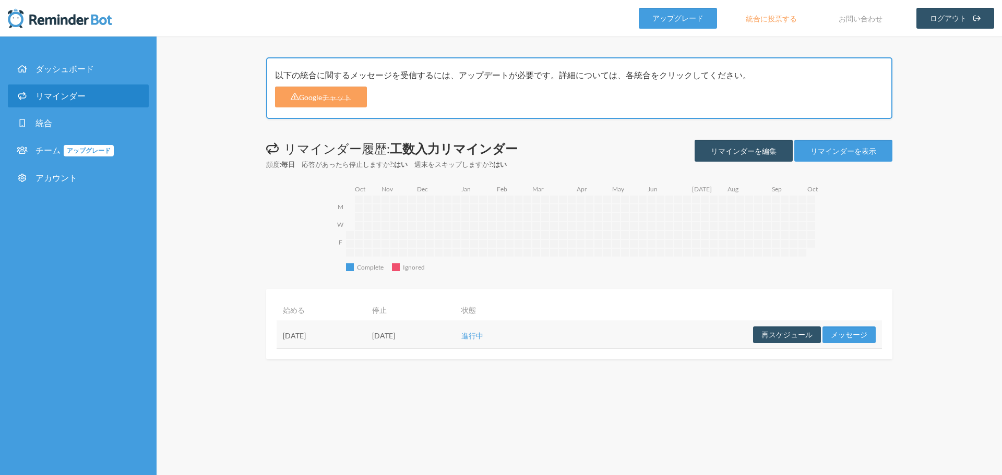
click at [594, 408] on div "以下の統合に関するメッセージを受信するには、アップデートが必要です。詳細については、各統合をクリックしてください。 Googleチャット この無効化されたリマ…" at bounding box center [578, 256] width 845 height 439
click at [769, 153] on font "リマインダーを編集" at bounding box center [743, 151] width 66 height 9
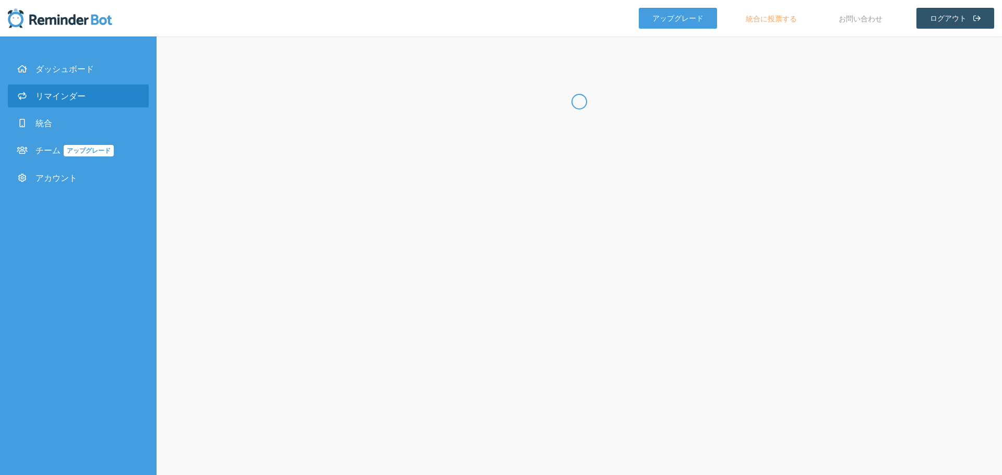
type input "工数入力リマインダー"
checkbox input "true"
select select "16:45:00"
select select "17:00:00"
select select "true"
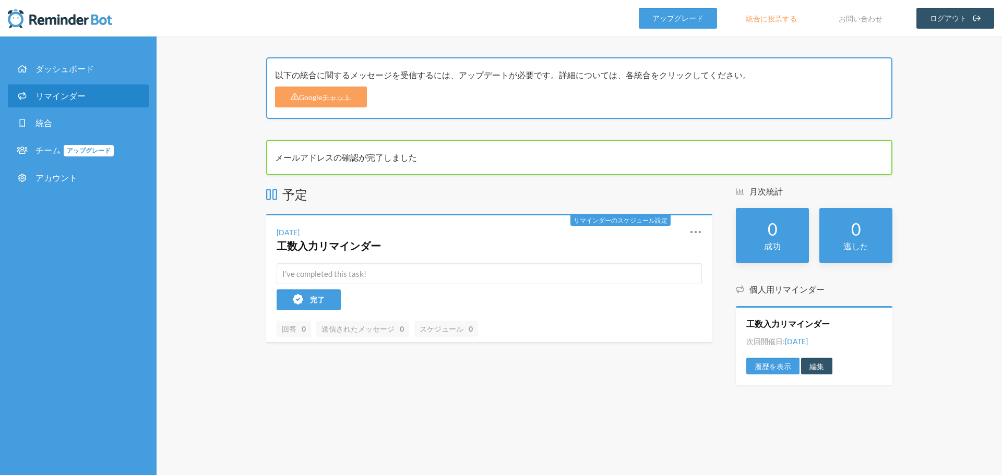
click at [41, 88] on link "リマインダー" at bounding box center [78, 96] width 141 height 23
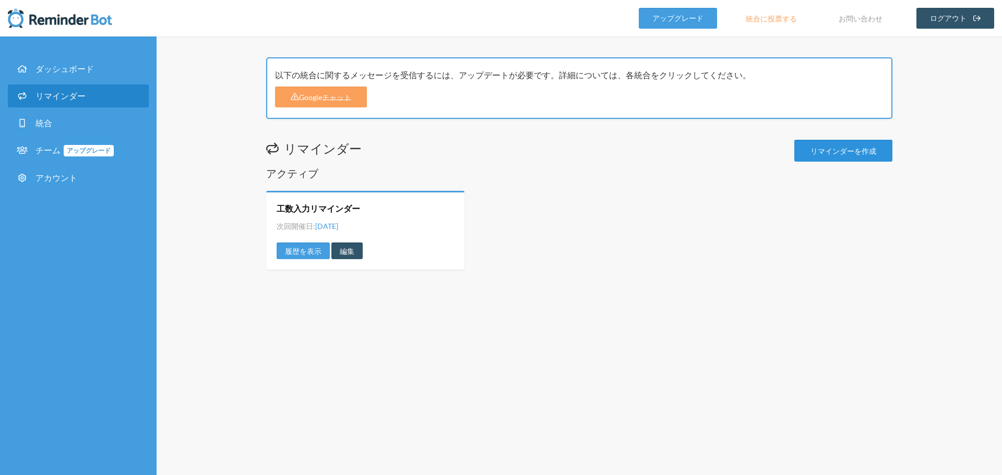
click at [812, 160] on link "リマインダーを作成" at bounding box center [843, 151] width 98 height 22
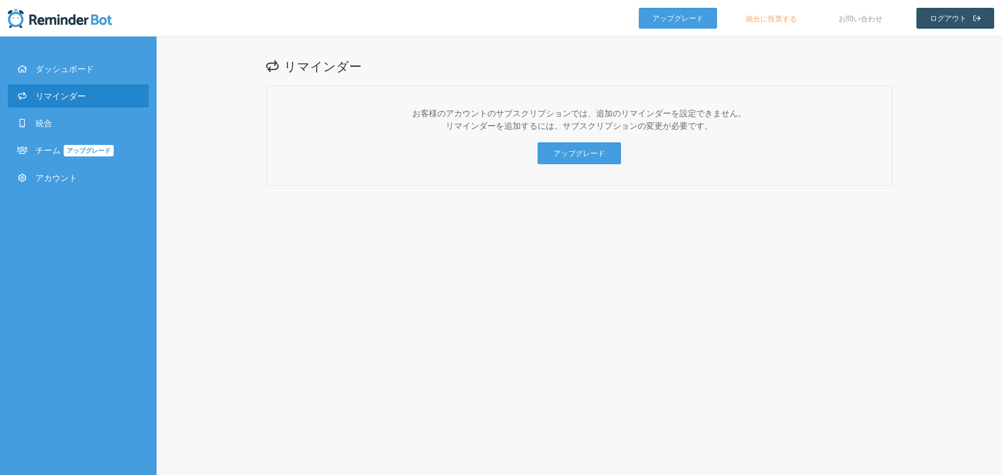
click at [107, 91] on link "リマインダー" at bounding box center [78, 96] width 141 height 23
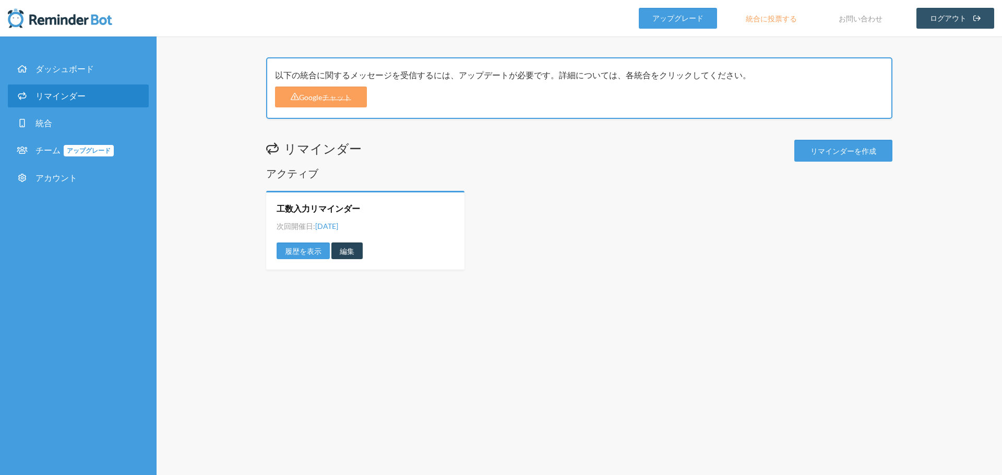
click at [350, 251] on font "編集" at bounding box center [347, 251] width 15 height 9
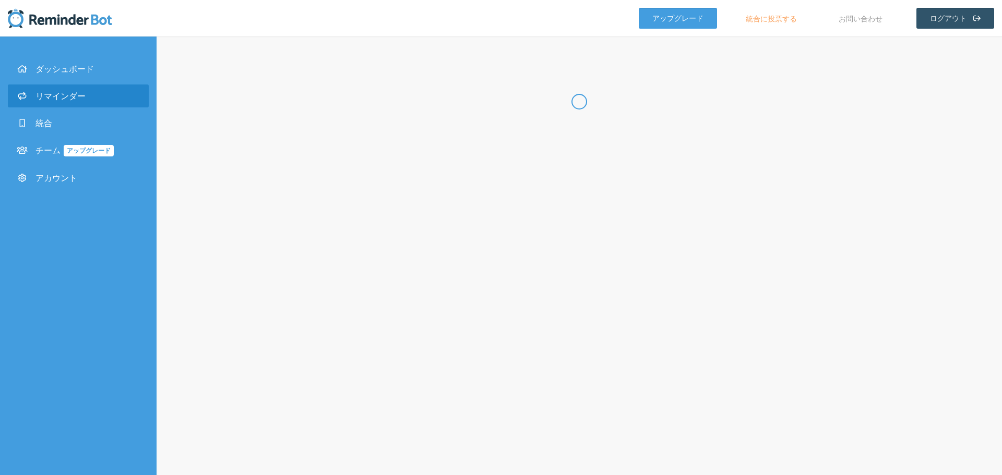
type input "工数入力リマインダー"
checkbox input "true"
select select "16:45:00"
select select "17:00:00"
select select "true"
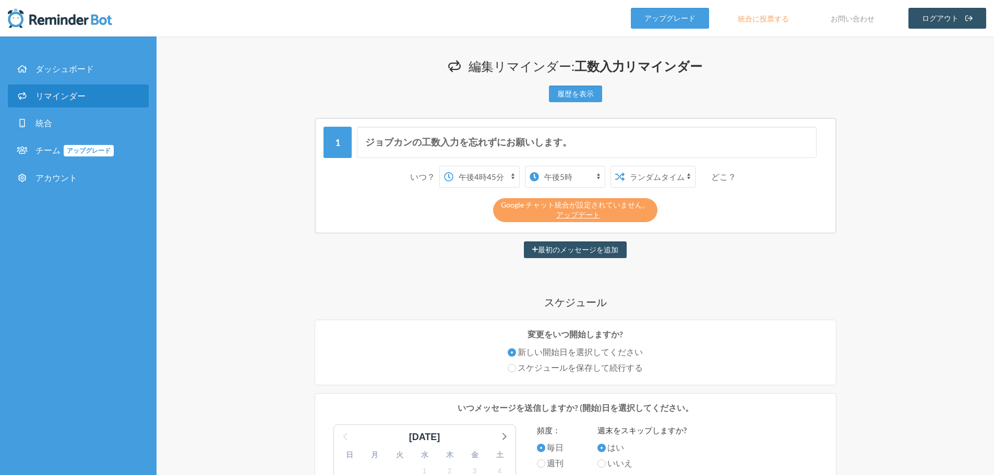
click at [483, 179] on select "午前0時 午前0時15分 午前0時30分 午前0時45分 午前1時 午前1時15分 午前1時30分 午前1時45分 午前2時 午前2時15分 午前2時30分 …" at bounding box center [486, 176] width 66 height 21
click at [404, 251] on div "最初のメッセージを追加" at bounding box center [575, 250] width 626 height 17
click at [571, 95] on font "履歴を表示" at bounding box center [575, 94] width 37 height 9
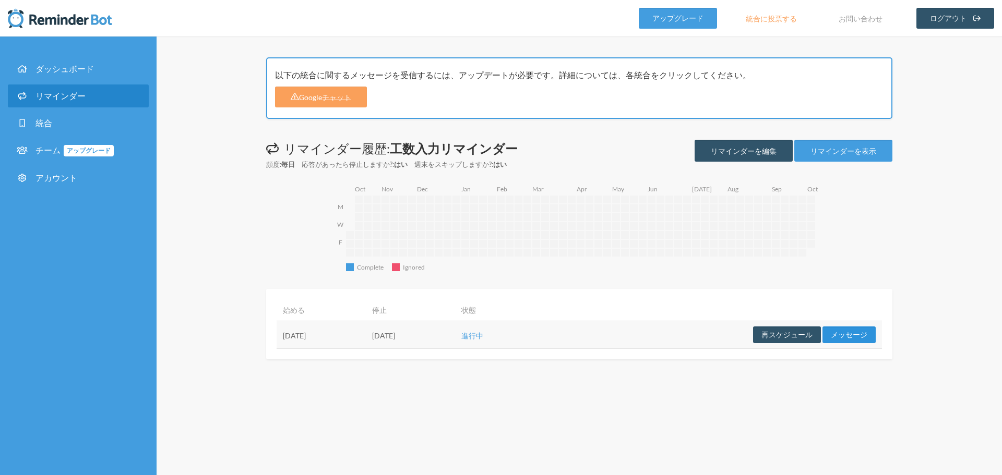
click at [837, 332] on font "メッセージ" at bounding box center [848, 335] width 37 height 9
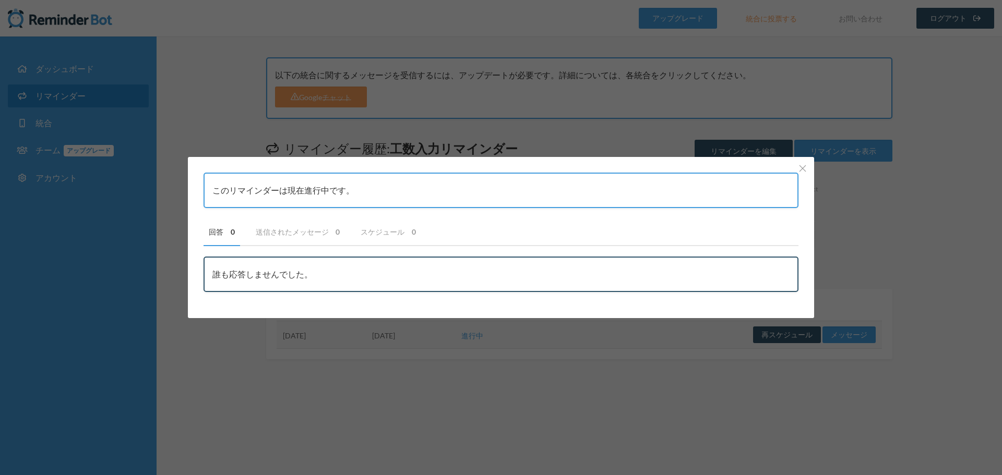
click at [901, 373] on div "このリマインダーは現在進行中です。 回答 0 送信されたメッセージ 0 スケジュール 0 ユーザー メッセージ 送信先 誰も応答しませんでした。 状態 ユーザ…" at bounding box center [501, 237] width 1002 height 475
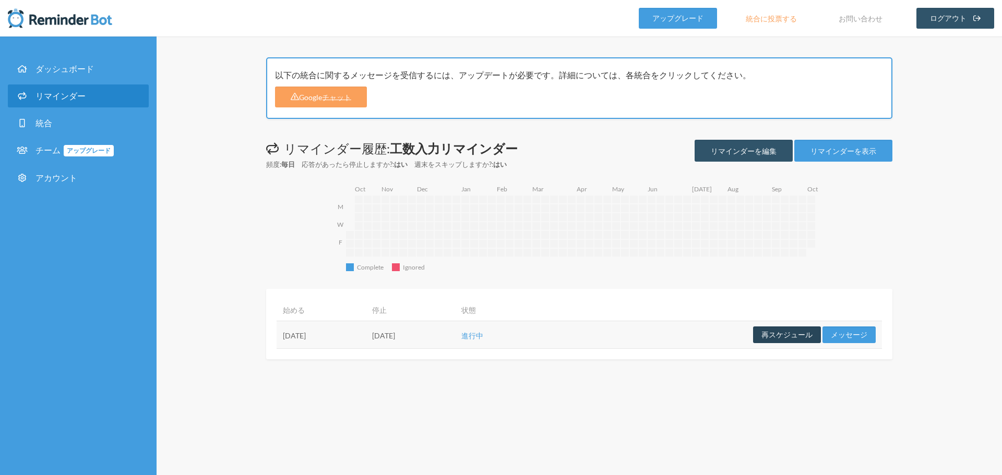
click at [788, 329] on button "再スケジュール" at bounding box center [787, 335] width 68 height 17
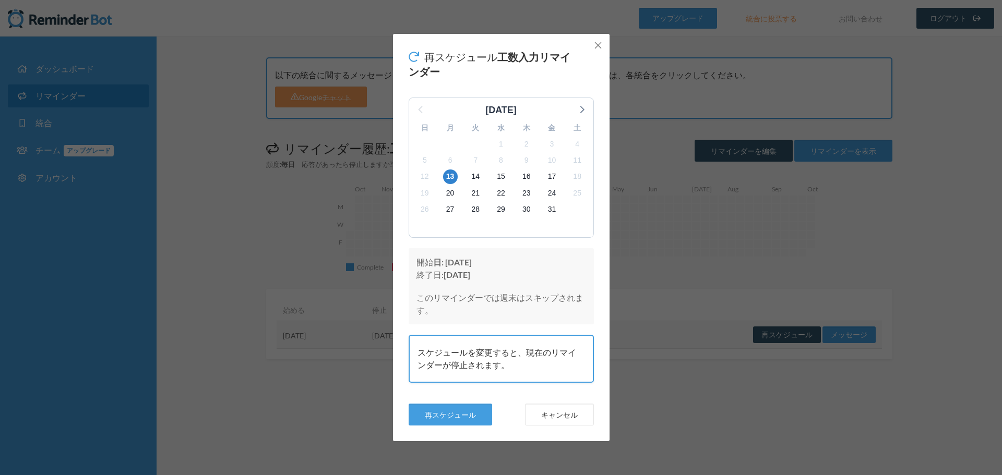
click at [596, 45] on icon "近い" at bounding box center [597, 45] width 7 height 7
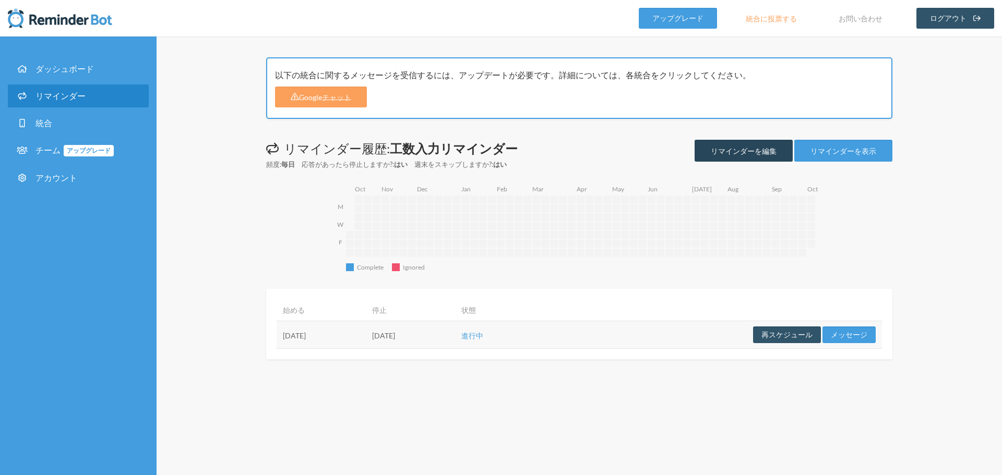
click at [771, 154] on font "リマインダーを編集" at bounding box center [743, 151] width 66 height 9
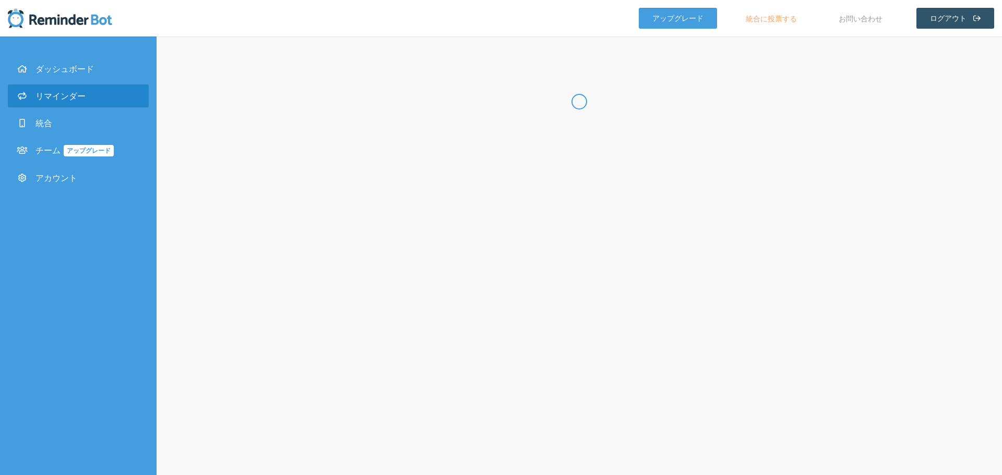
type input "工数入力リマインダー"
checkbox input "true"
select select "16:45:00"
select select "17:00:00"
select select "true"
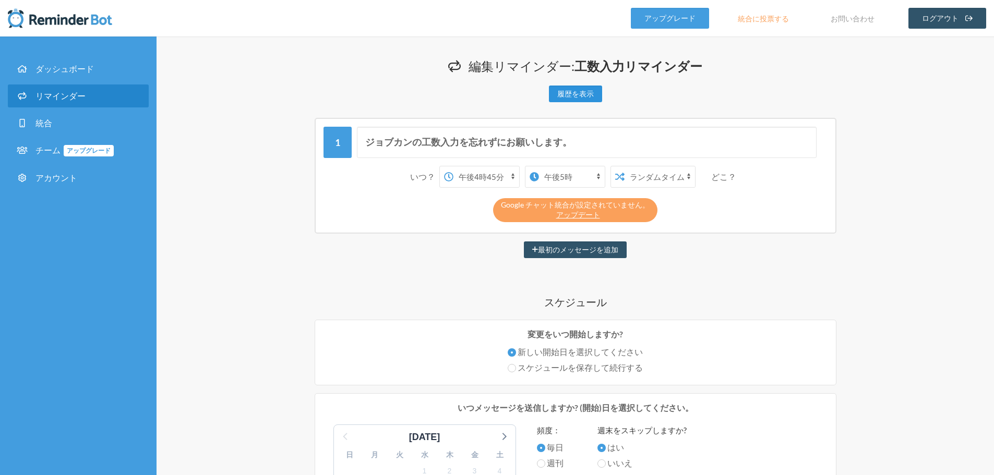
click at [570, 87] on link "履歴を表示" at bounding box center [575, 94] width 53 height 17
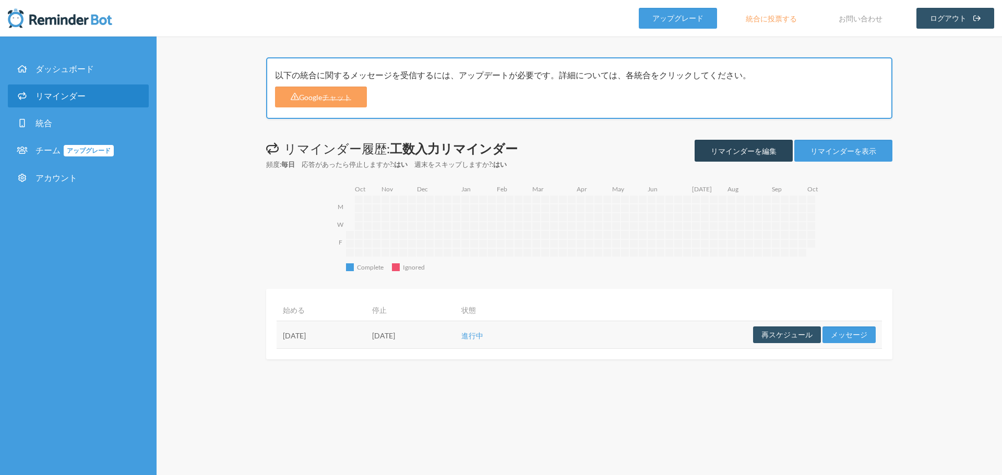
click at [715, 154] on font "リマインダーを編集" at bounding box center [743, 151] width 66 height 9
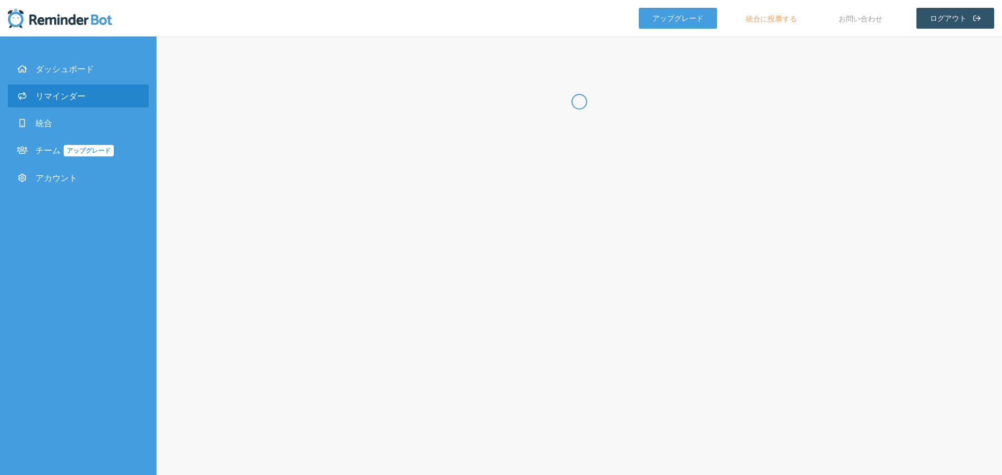
type input "工数入力リマインダー"
checkbox input "true"
select select "16:45:00"
select select "17:00:00"
select select "true"
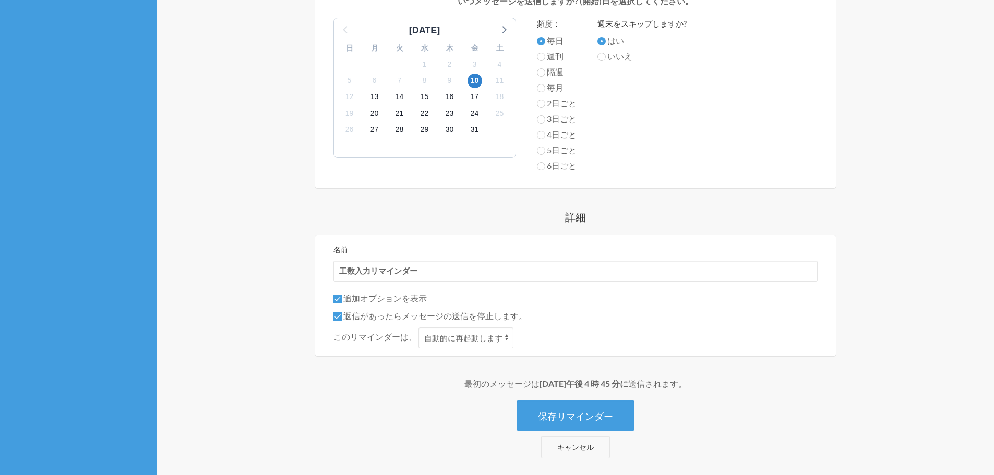
scroll to position [417, 0]
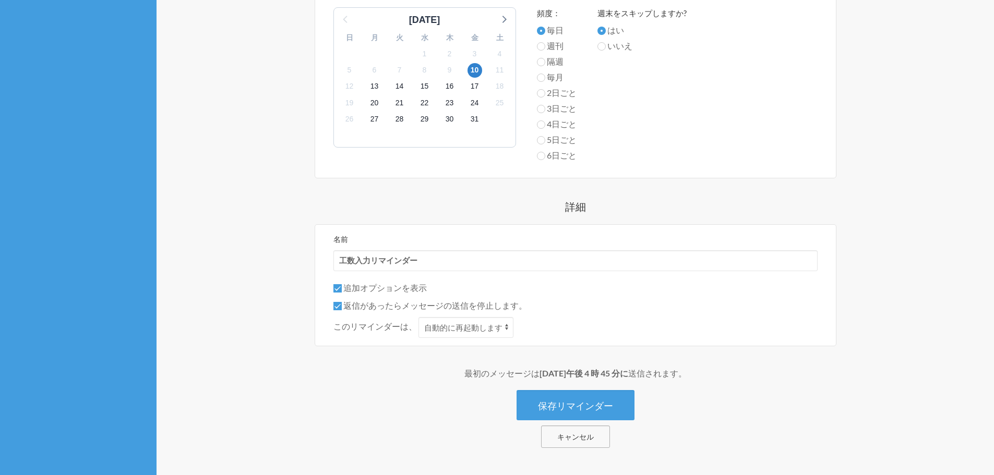
click at [565, 438] on font "キャンセル" at bounding box center [575, 437] width 37 height 9
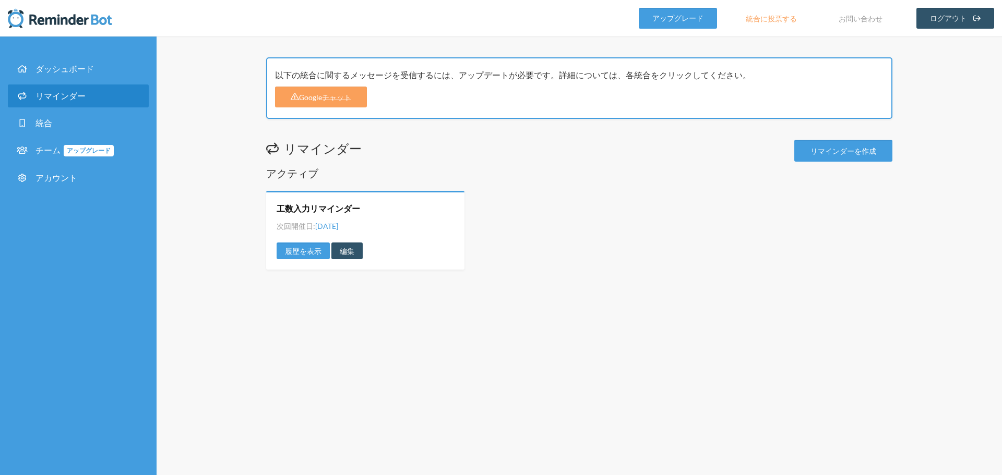
click at [707, 322] on div "以下の統合に関するメッセージを受信するには、アップデートが必要です。詳細については、各統合をクリックしてください。 Googleチャット リマインダー リマイ…" at bounding box center [578, 256] width 845 height 439
click at [577, 315] on div "以下の統合に関するメッセージを受信するには、アップデートが必要です。詳細については、各統合をクリックしてください。 Googleチャット リマインダー リマイ…" at bounding box center [578, 256] width 845 height 439
click at [593, 172] on h2 "アクティブ" at bounding box center [579, 173] width 626 height 15
